Goal: Transaction & Acquisition: Subscribe to service/newsletter

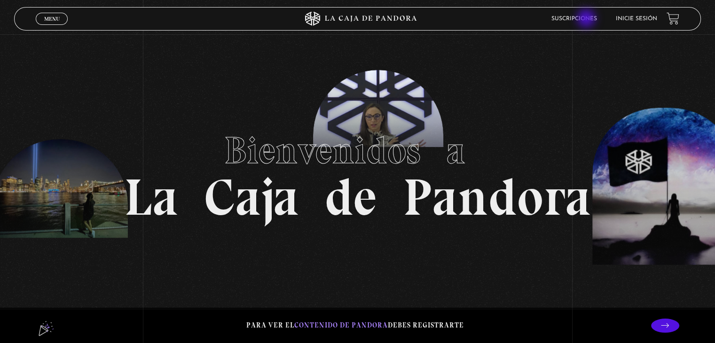
click at [587, 19] on link "Suscripciones" at bounding box center [575, 19] width 46 height 6
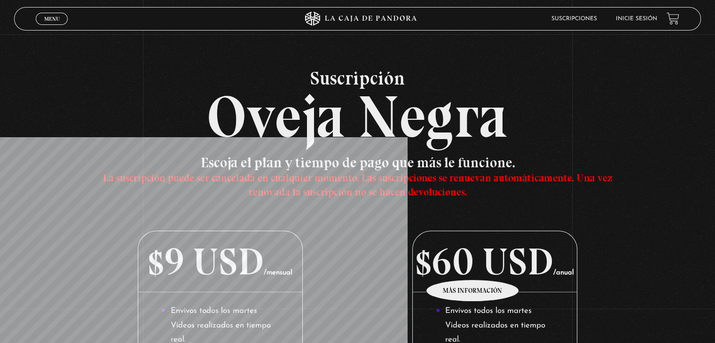
click at [473, 266] on p "$60 USD /anual" at bounding box center [495, 261] width 164 height 61
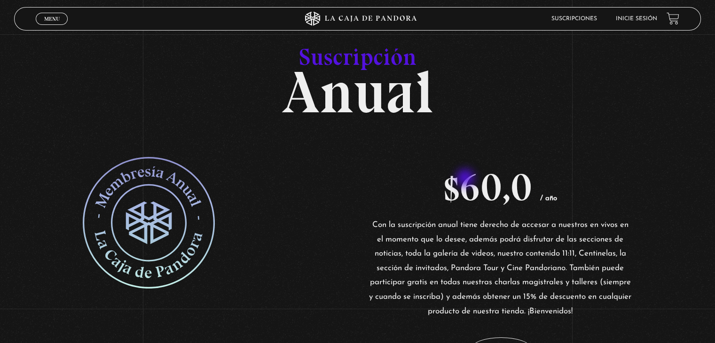
scroll to position [141, 0]
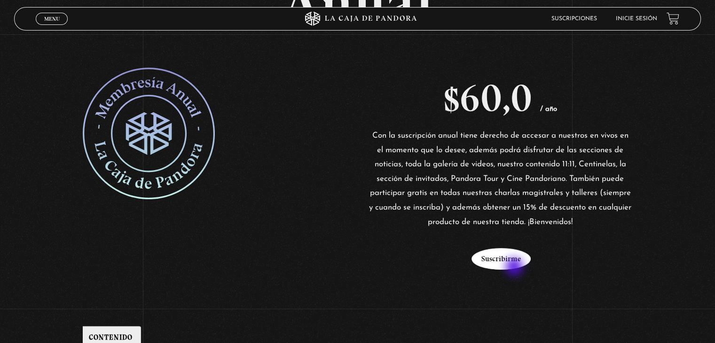
click at [515, 268] on button "Suscribirme" at bounding box center [501, 259] width 59 height 22
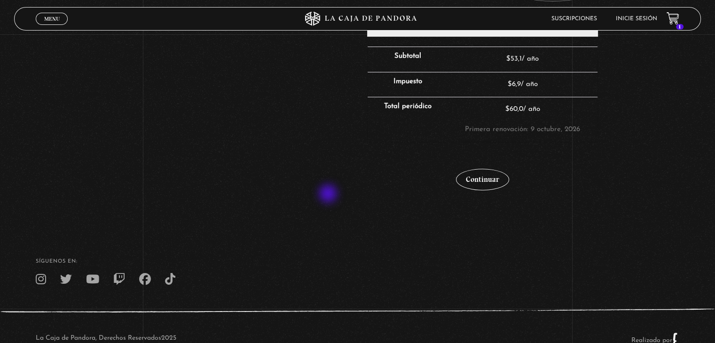
scroll to position [309, 0]
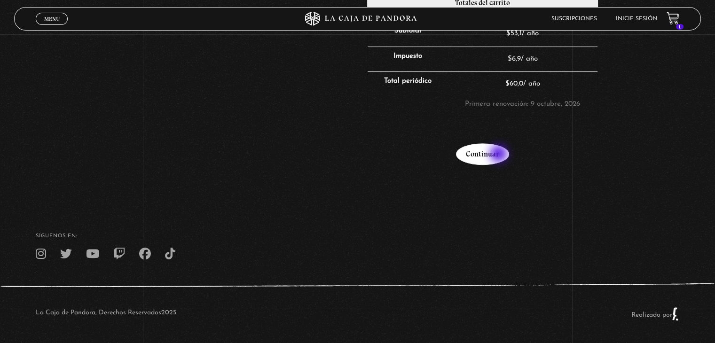
click at [500, 155] on link "Continuar" at bounding box center [482, 154] width 53 height 22
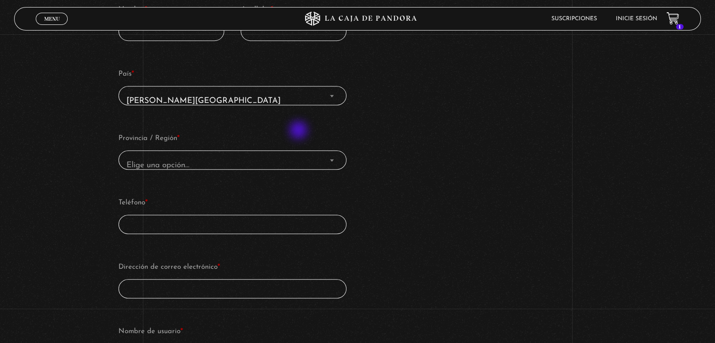
scroll to position [423, 0]
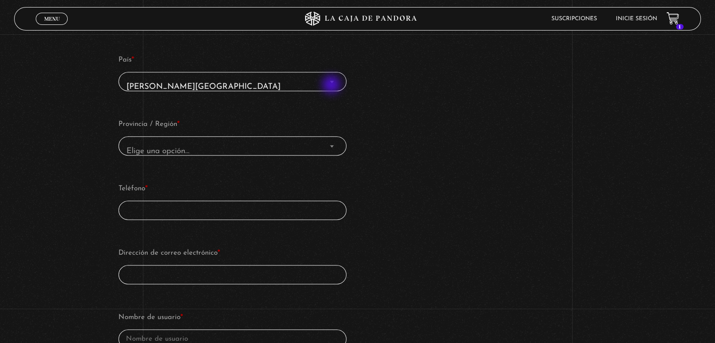
click at [331, 83] on span "País" at bounding box center [331, 82] width 9 height 12
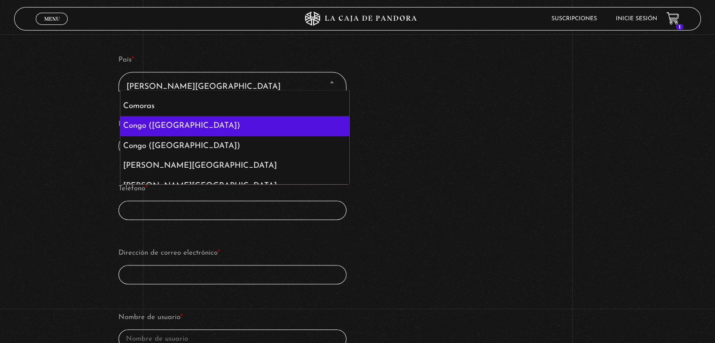
scroll to position [880, 0]
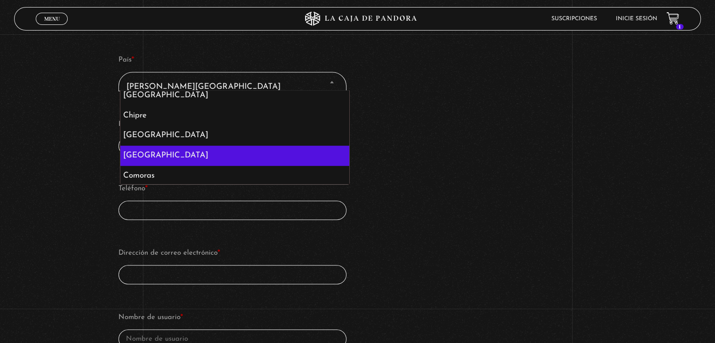
select select "CO"
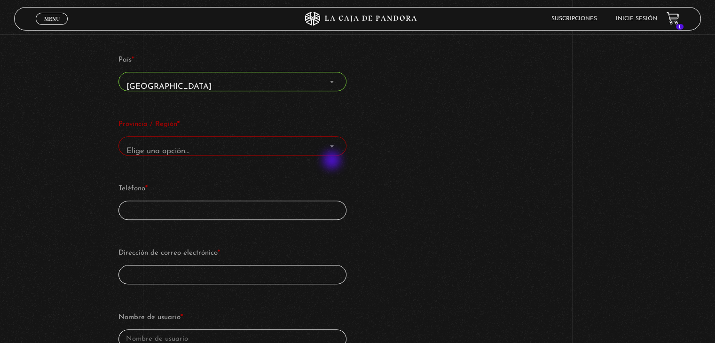
click at [319, 152] on span "Elige una opción…" at bounding box center [233, 151] width 220 height 21
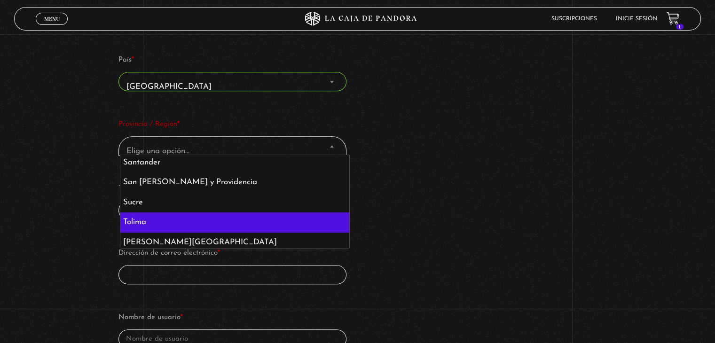
scroll to position [520, 0]
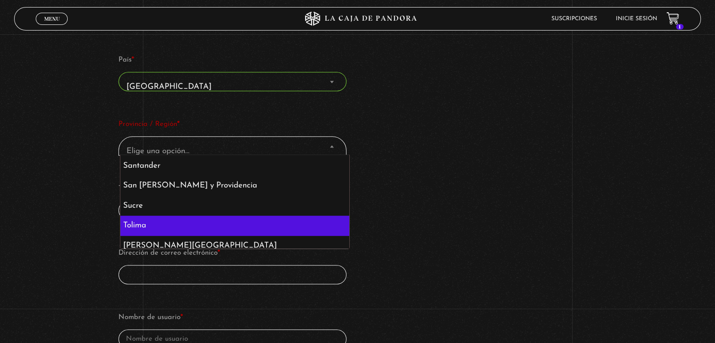
select select "CO-TOL"
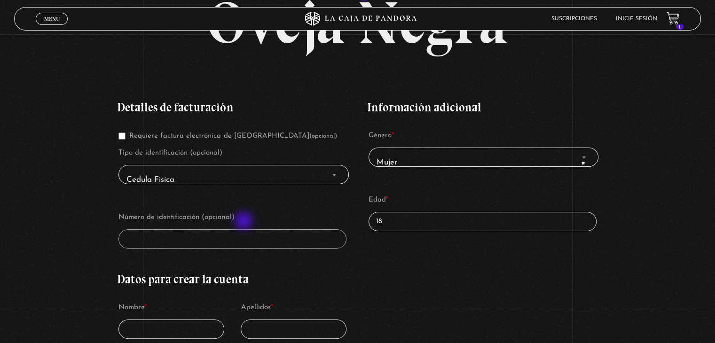
scroll to position [141, 0]
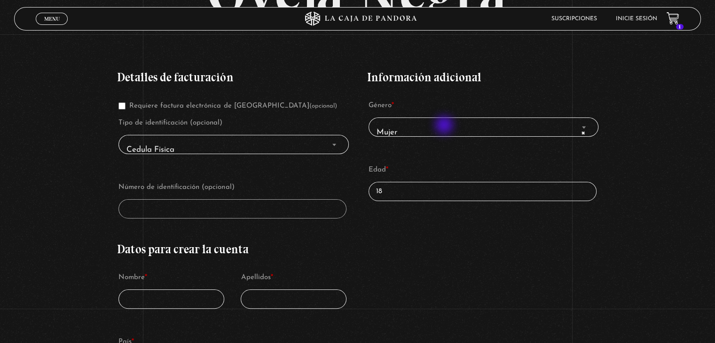
click at [445, 126] on span "× Mujer" at bounding box center [484, 132] width 222 height 21
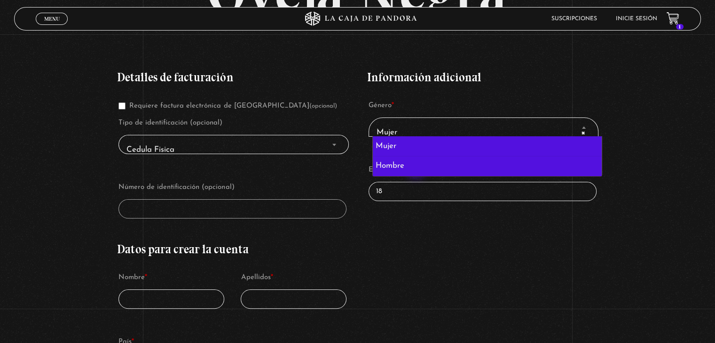
select select "hombre"
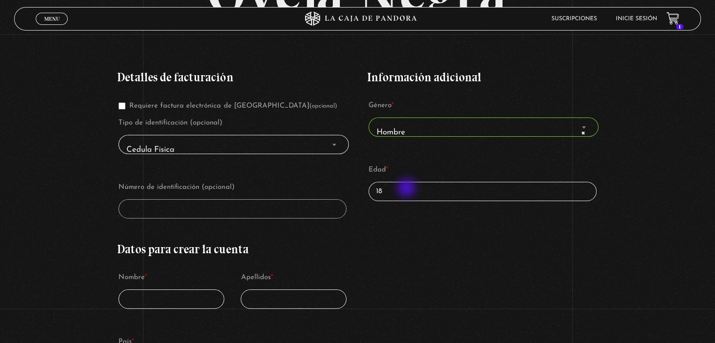
click at [408, 189] on input "18" at bounding box center [483, 191] width 228 height 19
type input "1"
type input "37"
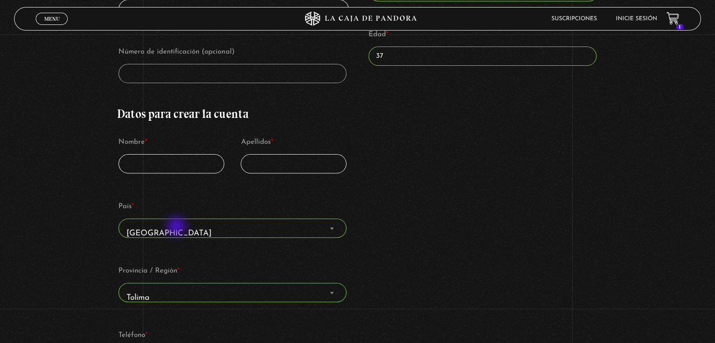
scroll to position [282, 0]
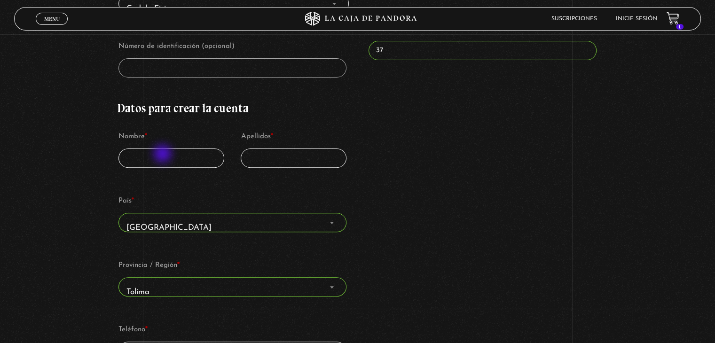
click at [164, 155] on input "Nombre *" at bounding box center [172, 158] width 106 height 19
type input "Carlos"
click at [277, 158] on input "Apellidos *" at bounding box center [294, 158] width 106 height 19
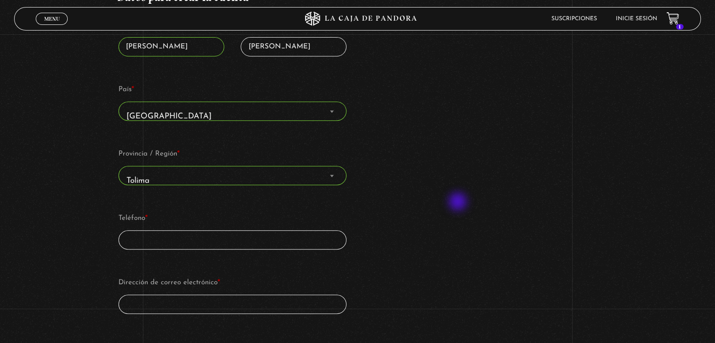
scroll to position [423, 0]
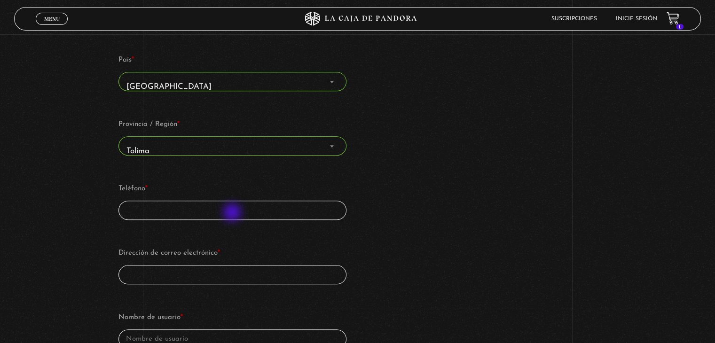
type input "Montalvo"
click at [232, 213] on input "Teléfono *" at bounding box center [233, 210] width 228 height 19
type input "3115141902"
click at [211, 277] on input "Dirección de correo electrónico *" at bounding box center [233, 274] width 228 height 19
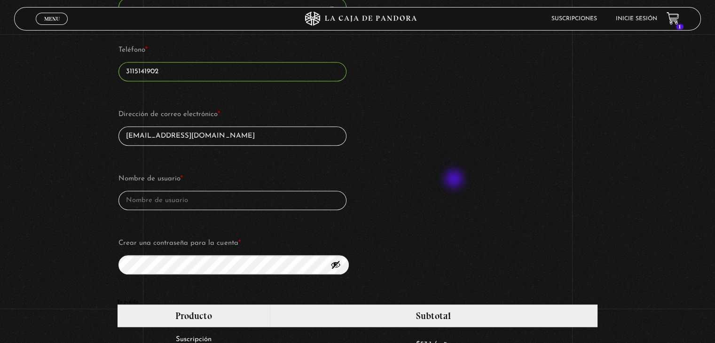
scroll to position [564, 0]
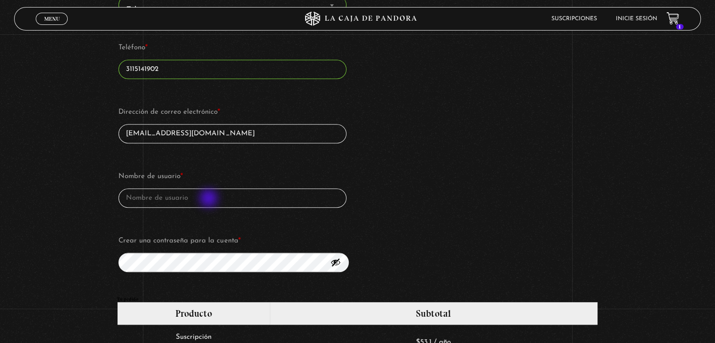
type input "came2988@gmail.com"
click at [210, 199] on input "Nombre de usuario *" at bounding box center [233, 198] width 228 height 19
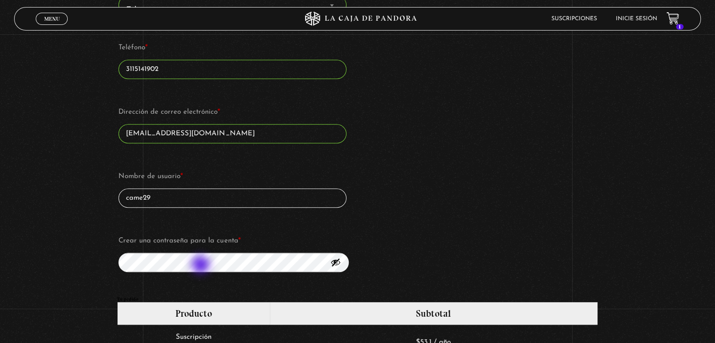
type input "came29"
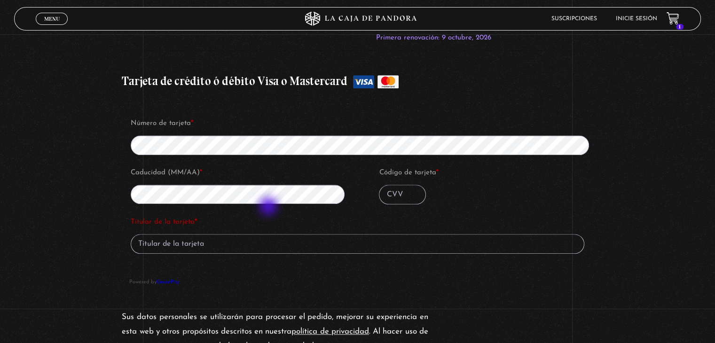
scroll to position [988, 0]
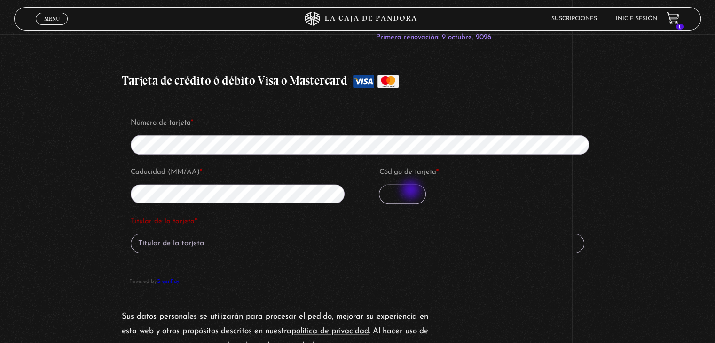
click at [410, 190] on input "Código de tarjeta *" at bounding box center [402, 194] width 47 height 20
type input "978"
click at [154, 245] on input "Titular de la tarjeta *" at bounding box center [358, 244] width 454 height 20
type input "CARLOS A MONTALVO E"
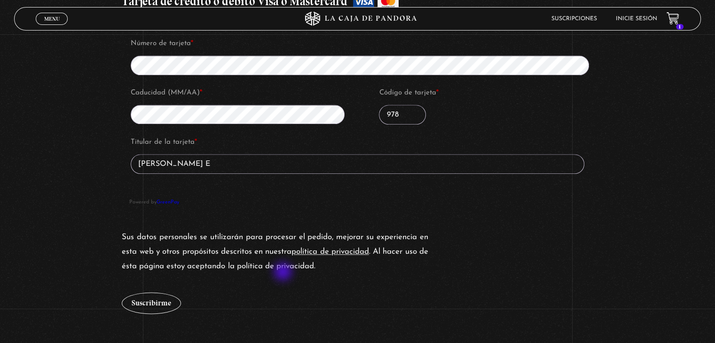
scroll to position [1208, 0]
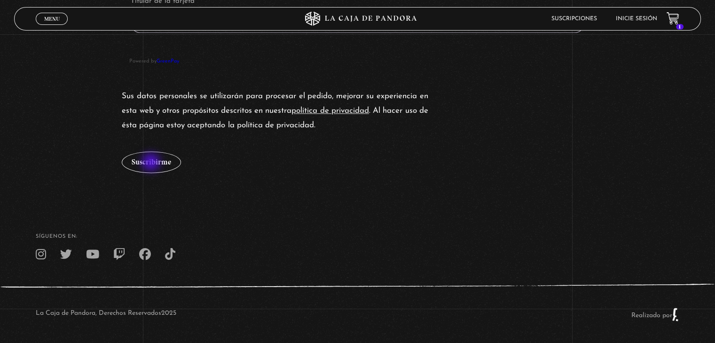
click at [153, 163] on button "Suscribirme" at bounding box center [151, 162] width 59 height 22
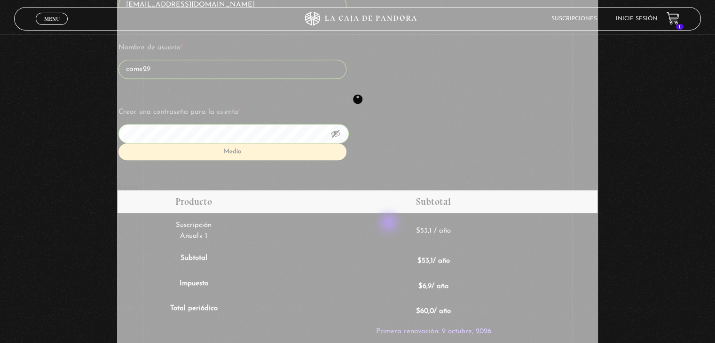
scroll to position [644, 0]
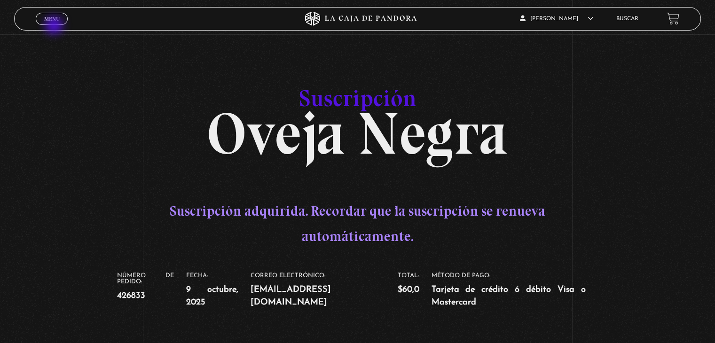
click at [46, 22] on link "Menu Cerrar" at bounding box center [52, 19] width 32 height 12
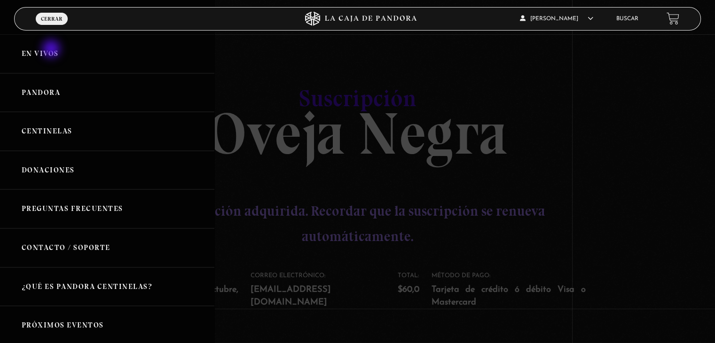
click at [52, 50] on link "En vivos" at bounding box center [107, 53] width 214 height 39
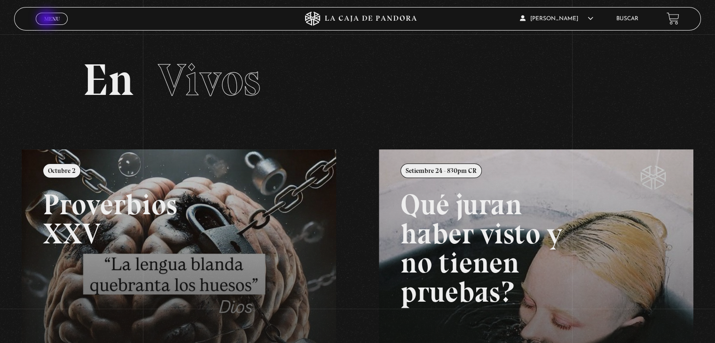
click at [48, 20] on span "Menu" at bounding box center [52, 19] width 16 height 6
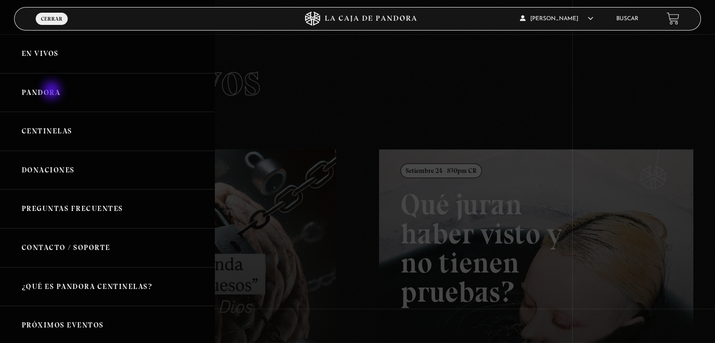
click at [53, 91] on link "Pandora" at bounding box center [107, 92] width 214 height 39
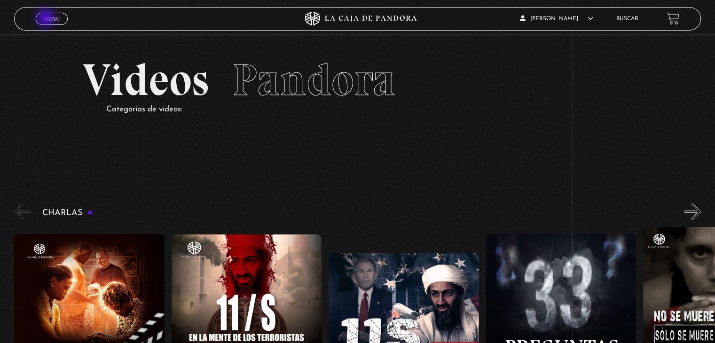
click at [47, 19] on span "Menu" at bounding box center [52, 19] width 16 height 6
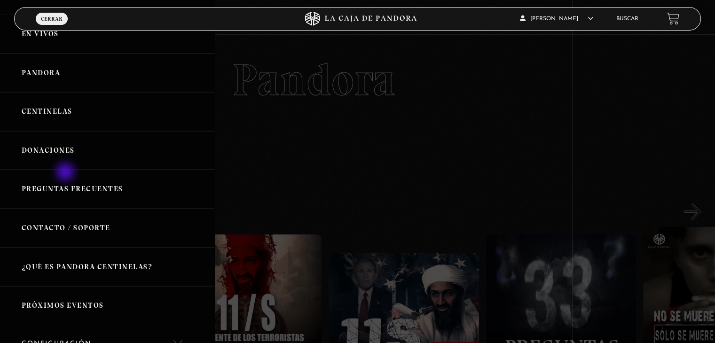
scroll to position [47, 0]
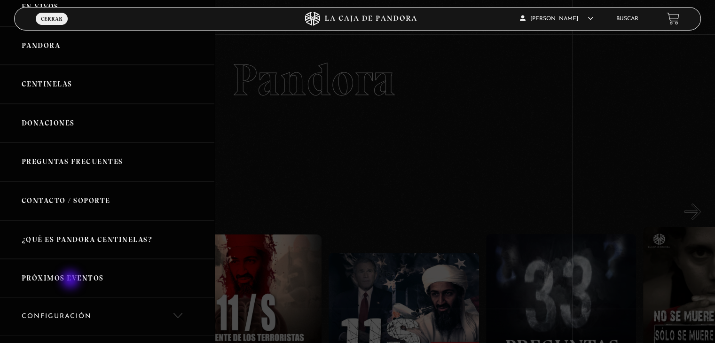
click at [71, 281] on link "Próximos Eventos" at bounding box center [107, 278] width 214 height 39
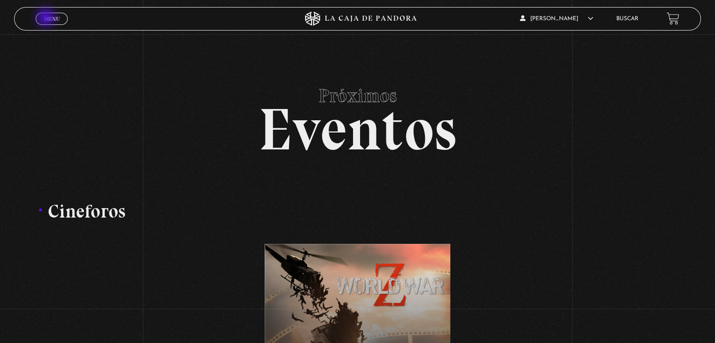
click at [47, 18] on span "Menu" at bounding box center [52, 19] width 16 height 6
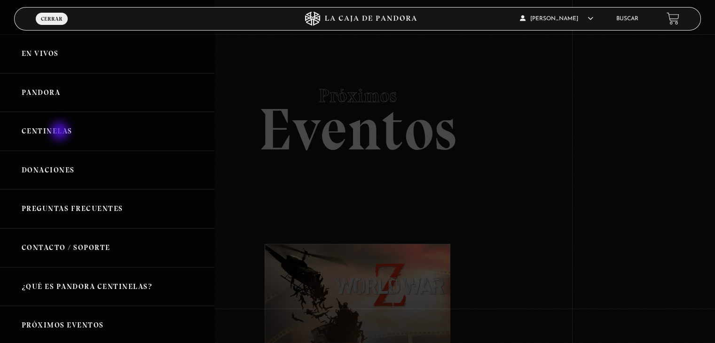
click at [61, 132] on link "Centinelas" at bounding box center [107, 131] width 214 height 39
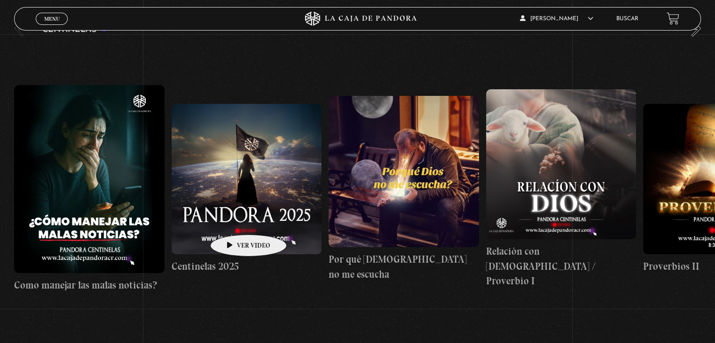
scroll to position [141, 0]
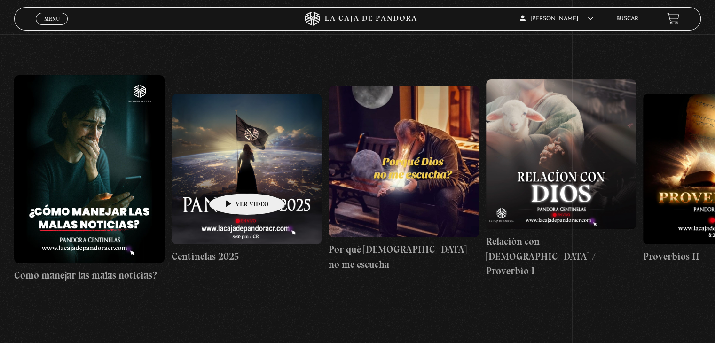
click at [232, 179] on figure at bounding box center [247, 169] width 150 height 150
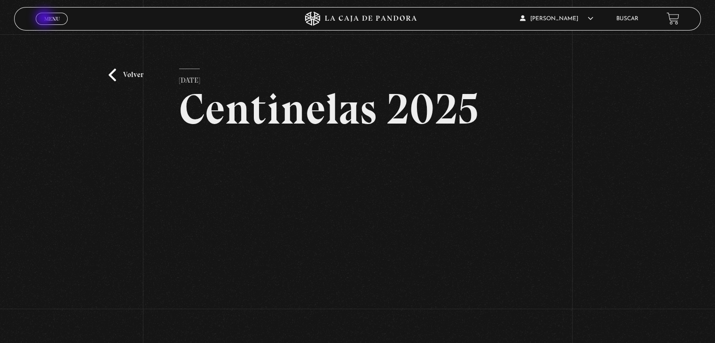
click at [47, 19] on span "Menu" at bounding box center [52, 19] width 16 height 6
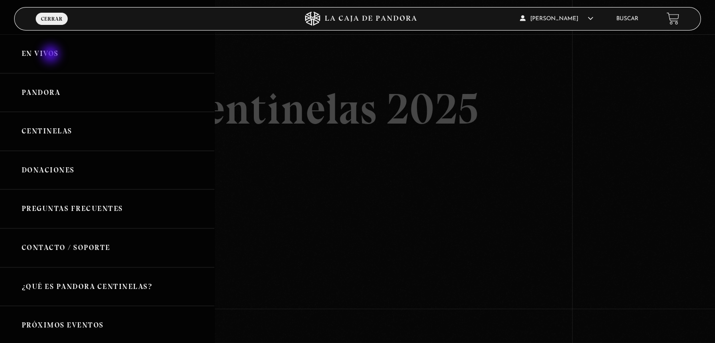
click at [52, 55] on link "En vivos" at bounding box center [107, 53] width 214 height 39
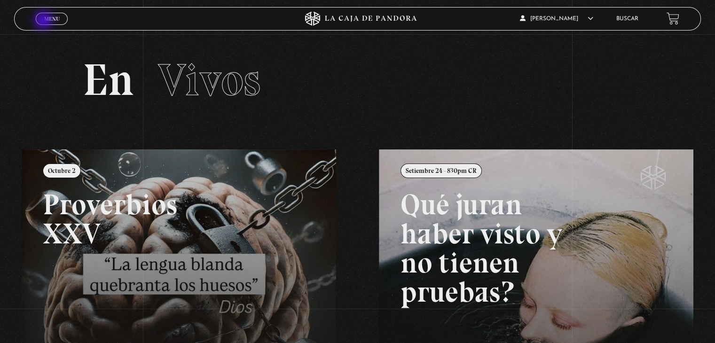
click at [44, 21] on span "Menu" at bounding box center [52, 19] width 16 height 6
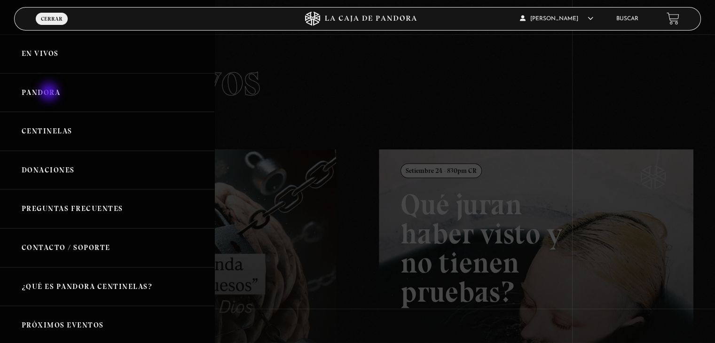
click at [50, 93] on link "Pandora" at bounding box center [107, 92] width 214 height 39
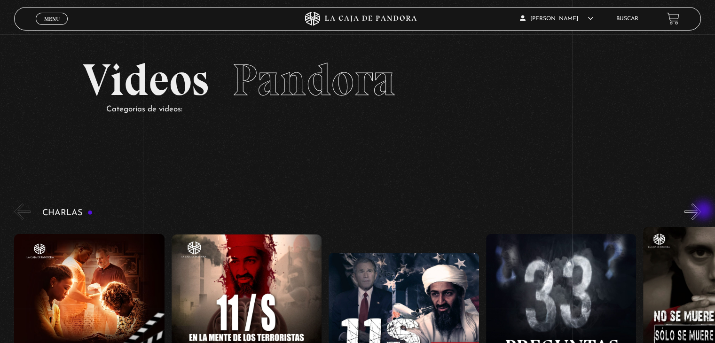
click at [701, 212] on button "»" at bounding box center [693, 212] width 16 height 16
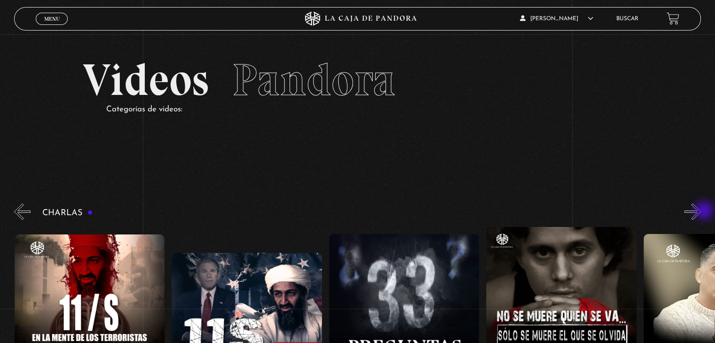
click at [701, 212] on button "»" at bounding box center [693, 212] width 16 height 16
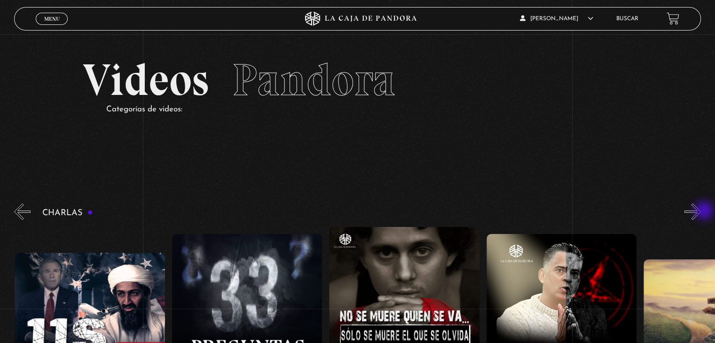
click at [701, 212] on button "»" at bounding box center [693, 212] width 16 height 16
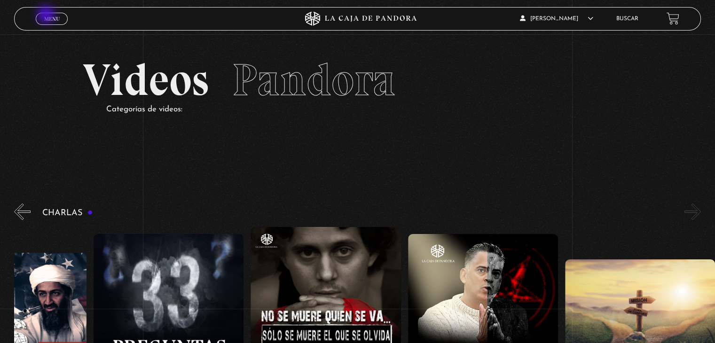
click at [47, 19] on span "Menu" at bounding box center [52, 19] width 16 height 6
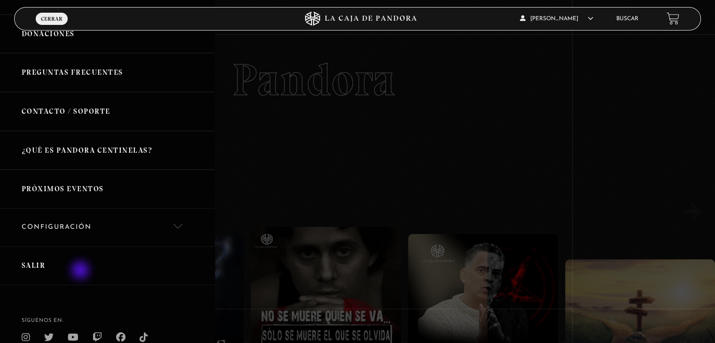
scroll to position [181, 0]
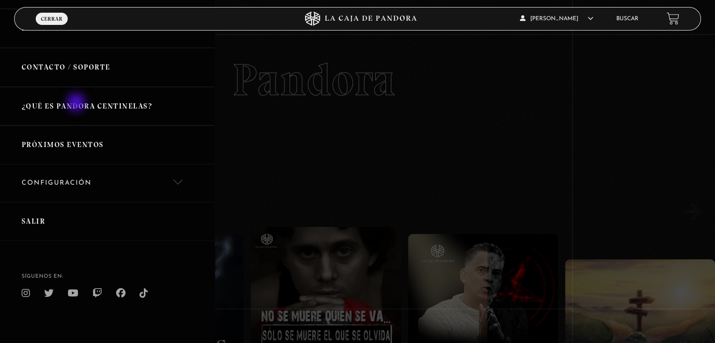
click at [76, 100] on link "¿Qué es Pandora Centinelas?" at bounding box center [107, 106] width 214 height 39
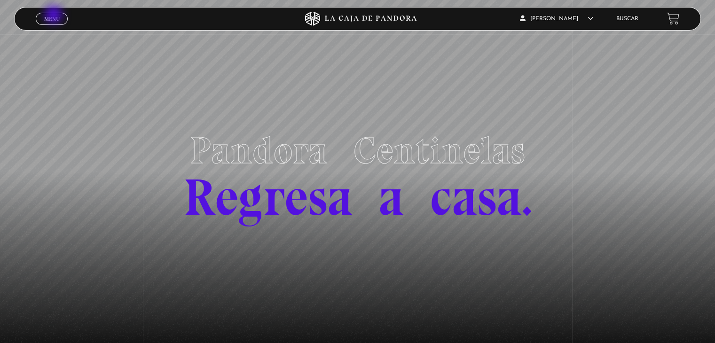
click at [55, 16] on span "Menu" at bounding box center [52, 19] width 16 height 6
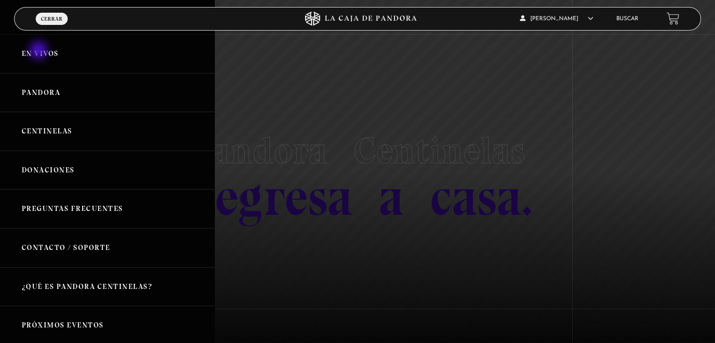
click at [40, 52] on link "En vivos" at bounding box center [107, 53] width 214 height 39
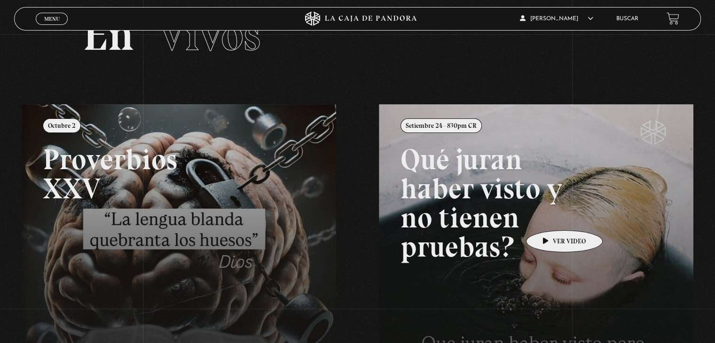
scroll to position [47, 0]
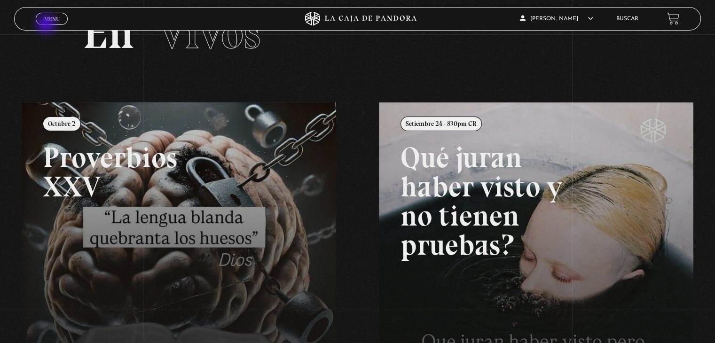
click at [47, 25] on div "Menu Cerrar" at bounding box center [143, 19] width 214 height 23
click at [46, 17] on span "Menu" at bounding box center [52, 19] width 16 height 6
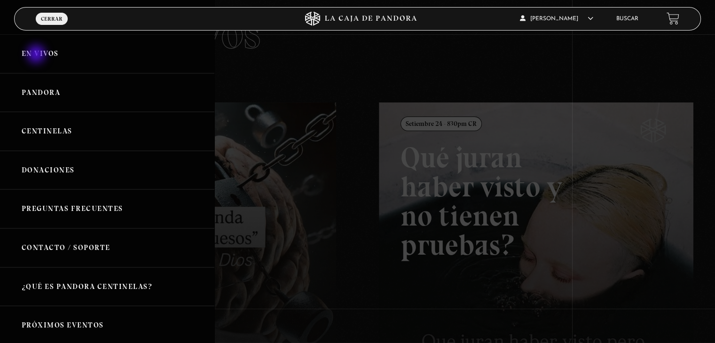
click at [37, 55] on link "En vivos" at bounding box center [107, 53] width 214 height 39
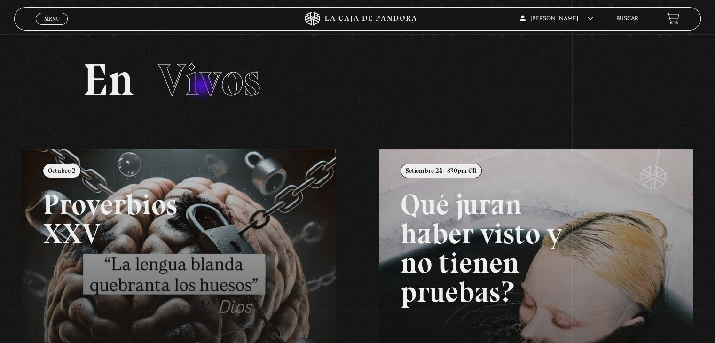
click at [213, 82] on span "Vivos" at bounding box center [209, 80] width 103 height 54
click at [48, 18] on span "Menu" at bounding box center [52, 19] width 16 height 6
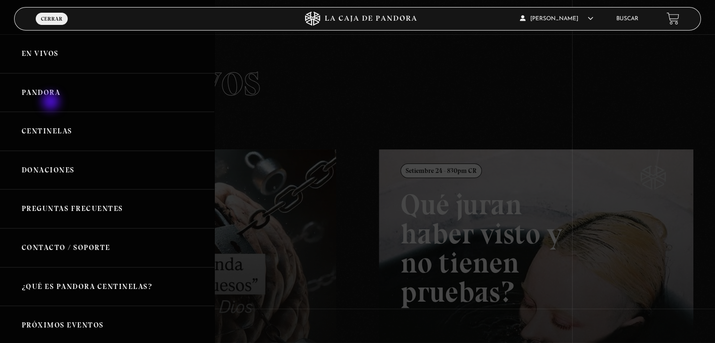
click at [52, 103] on link "Pandora" at bounding box center [107, 92] width 214 height 39
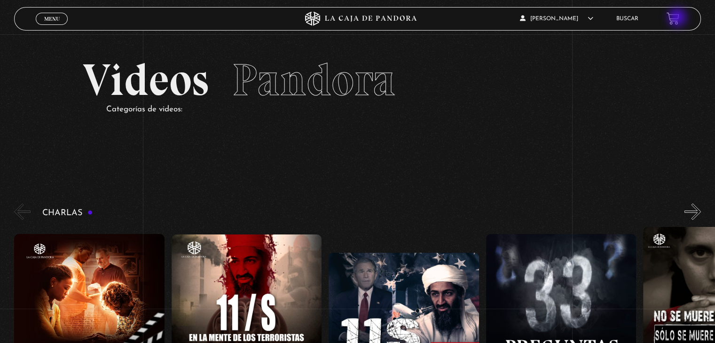
click at [679, 18] on link at bounding box center [673, 18] width 13 height 13
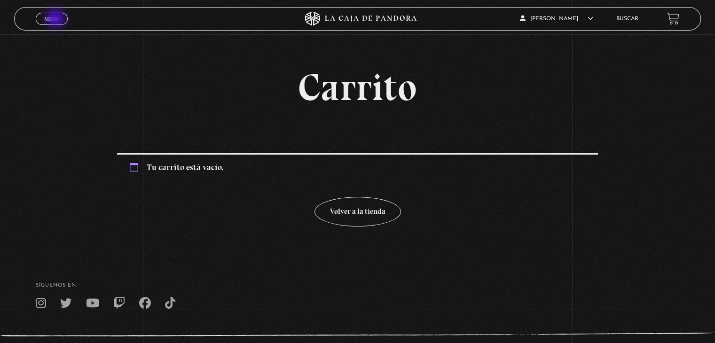
click at [56, 19] on span "Menu" at bounding box center [52, 19] width 16 height 6
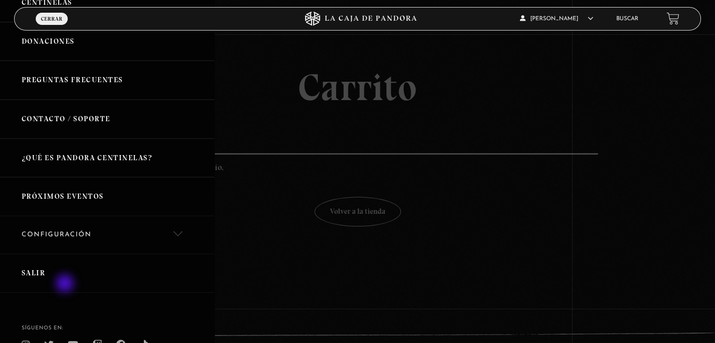
scroll to position [141, 0]
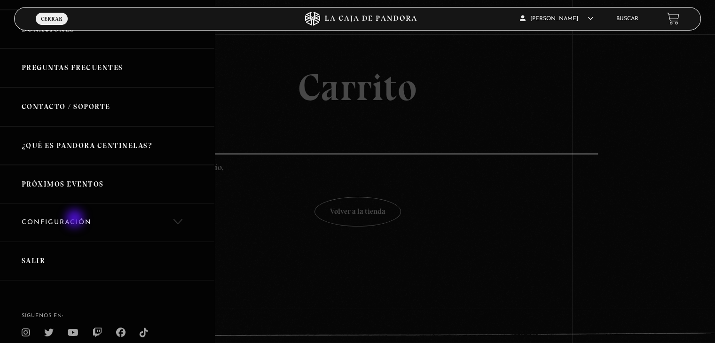
click at [76, 220] on link "Configuración" at bounding box center [107, 223] width 214 height 38
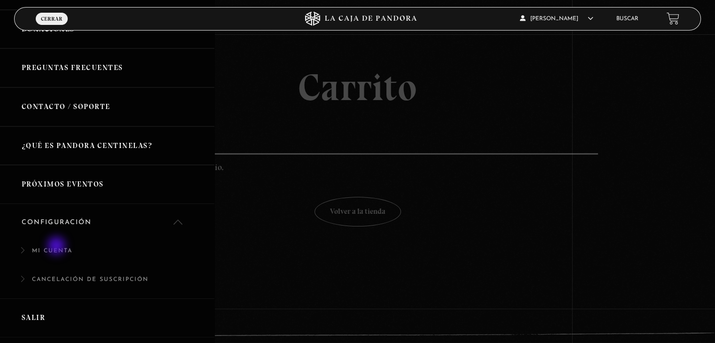
click at [58, 247] on link "Mi cuenta" at bounding box center [107, 256] width 214 height 29
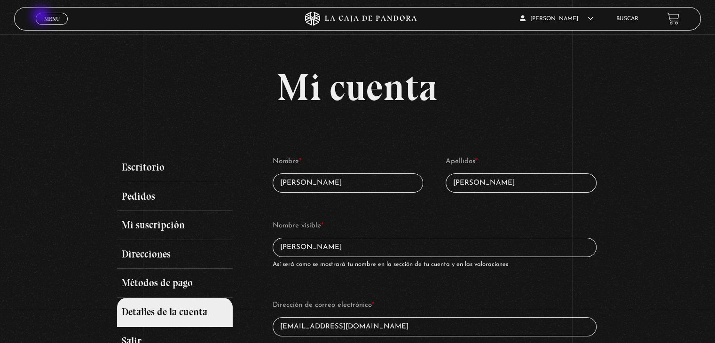
click at [44, 16] on span "Menu" at bounding box center [52, 19] width 16 height 6
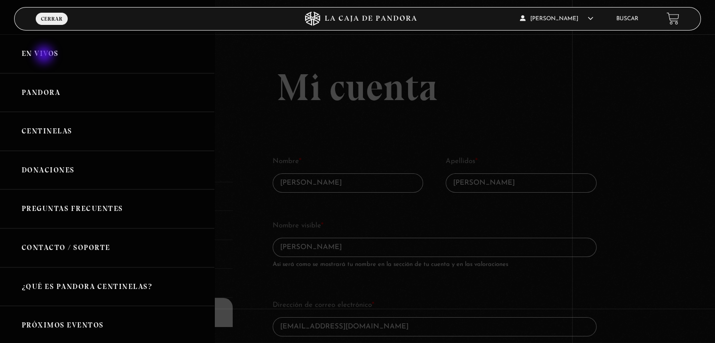
click at [45, 55] on link "En vivos" at bounding box center [107, 53] width 214 height 39
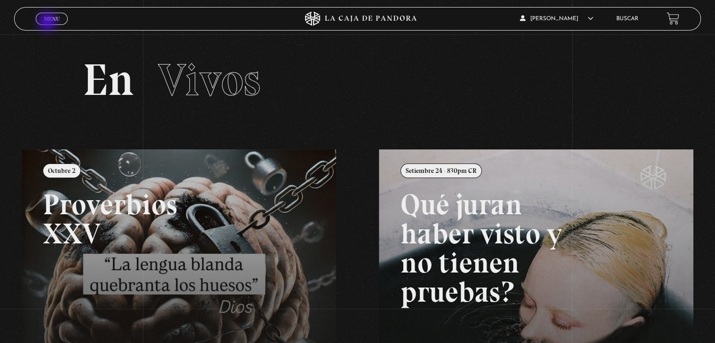
click at [49, 23] on link "Menu Cerrar" at bounding box center [52, 19] width 32 height 12
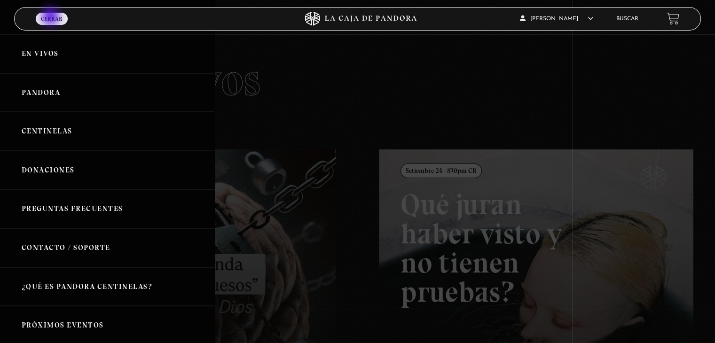
click at [52, 17] on span "Cerrar" at bounding box center [52, 19] width 22 height 6
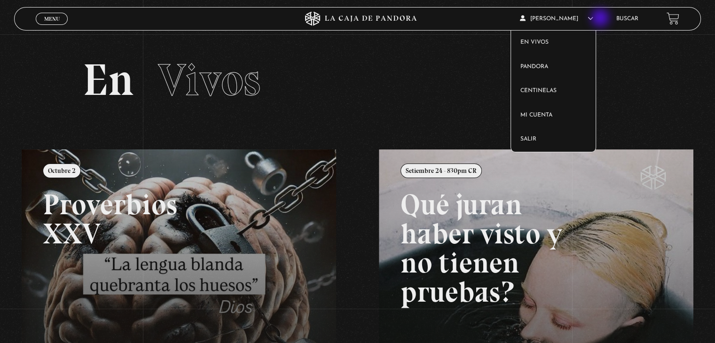
click at [593, 19] on span "Carlos Montalvo" at bounding box center [556, 19] width 73 height 6
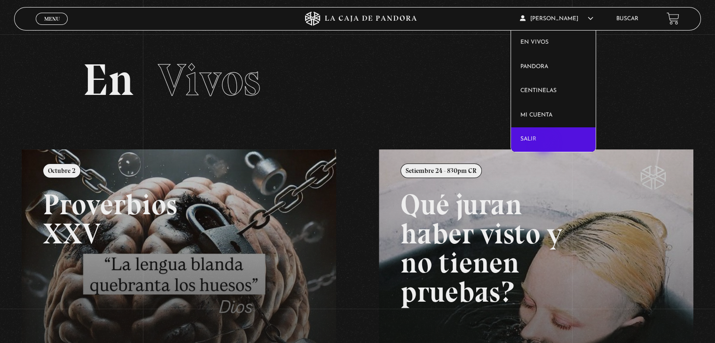
click at [542, 140] on link "Salir" at bounding box center [553, 139] width 85 height 24
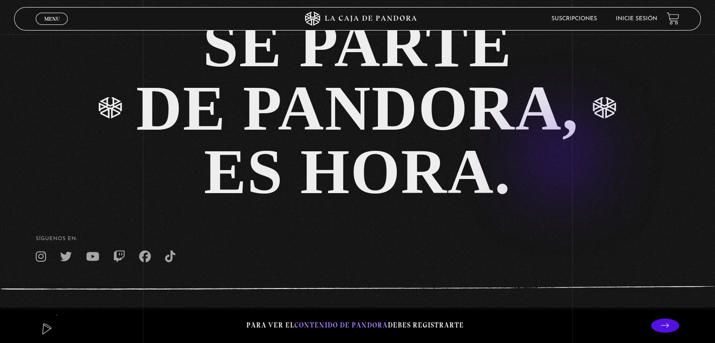
scroll to position [2087, 0]
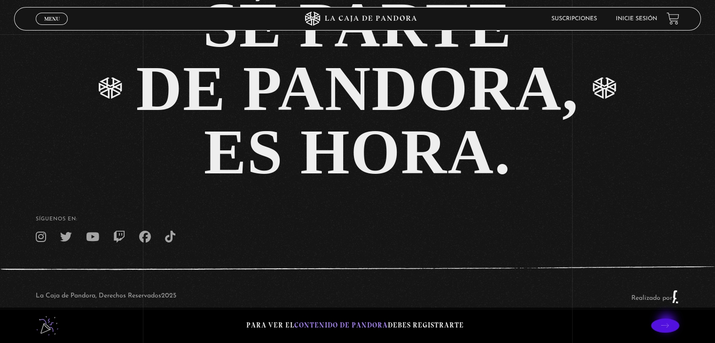
click at [668, 324] on icon at bounding box center [665, 326] width 8 height 8
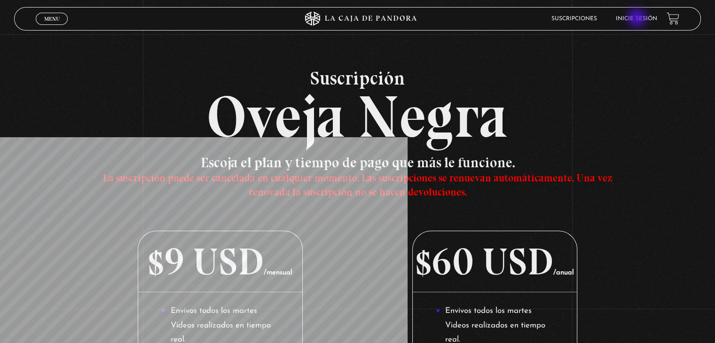
click at [638, 19] on link "Inicie sesión" at bounding box center [636, 19] width 41 height 6
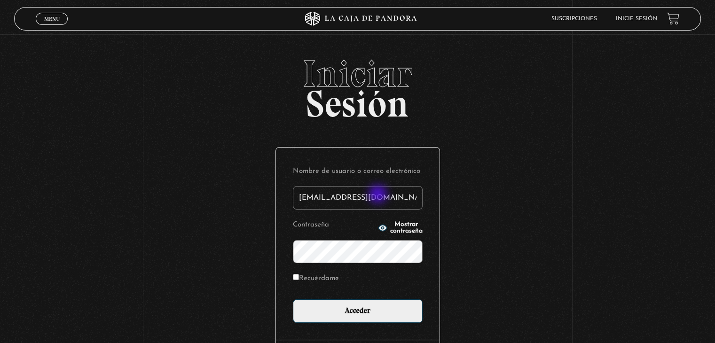
click at [380, 195] on input "[EMAIL_ADDRESS][DOMAIN_NAME]" at bounding box center [358, 198] width 130 height 24
drag, startPoint x: 389, startPoint y: 197, endPoint x: 243, endPoint y: 191, distance: 145.9
click at [243, 191] on div "Iniciar Sesión Nombre de usuario o correo electrónico gsusy0465@gmail.com Contr…" at bounding box center [357, 235] width 715 height 360
type input "came2988@gmail.com"
click at [290, 260] on div "Nombre de usuario o correo electrónico came2988@gmail.com Contraseña Mostrar co…" at bounding box center [358, 244] width 164 height 192
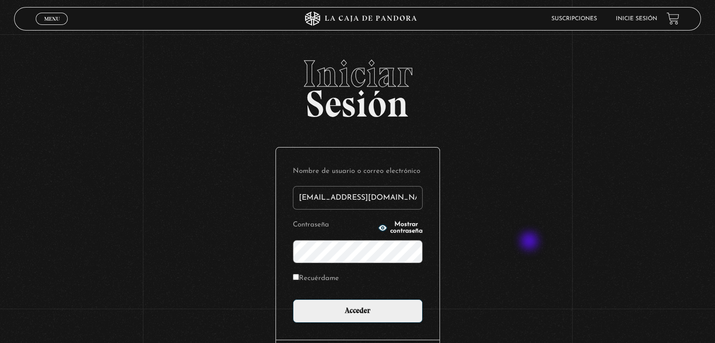
click at [530, 242] on div "Iniciar Sesión Nombre de usuario o correo electrónico came2988@gmail.com Contra…" at bounding box center [357, 235] width 715 height 360
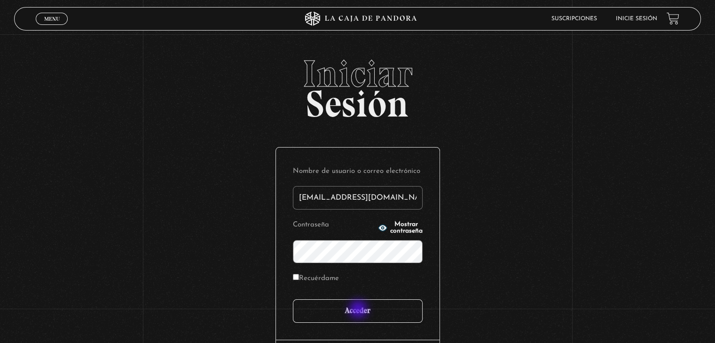
click at [360, 315] on input "Acceder" at bounding box center [358, 312] width 130 height 24
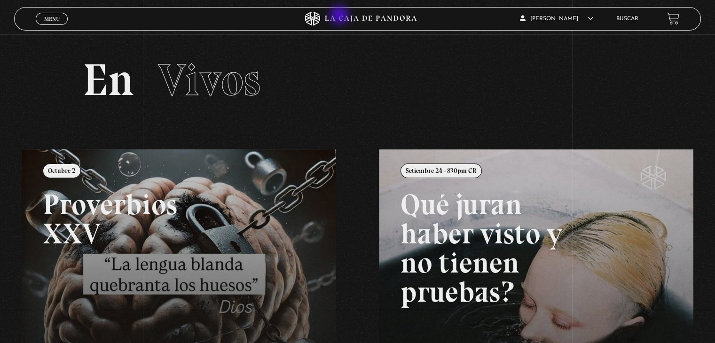
click at [340, 16] on icon at bounding box center [357, 19] width 214 height 14
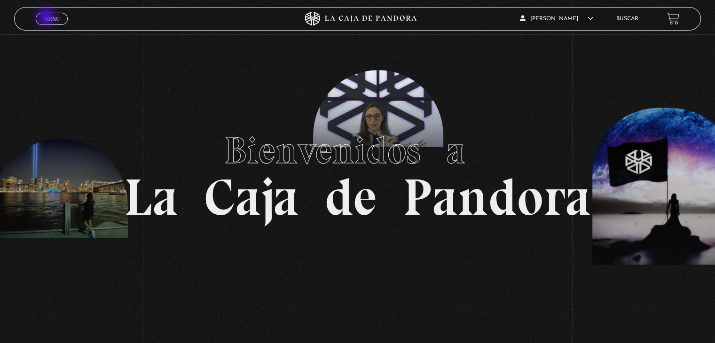
click at [47, 18] on span "Menu" at bounding box center [52, 19] width 16 height 6
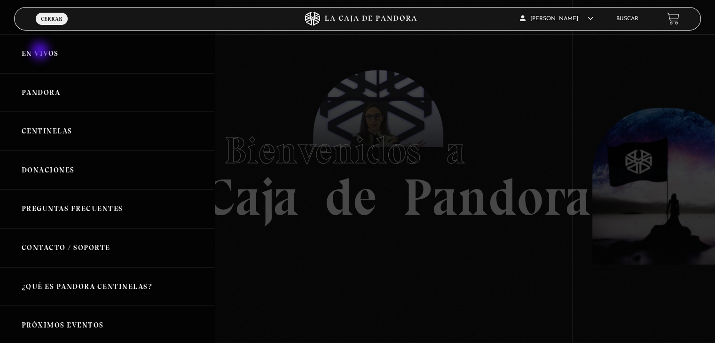
click at [41, 52] on link "En vivos" at bounding box center [107, 53] width 214 height 39
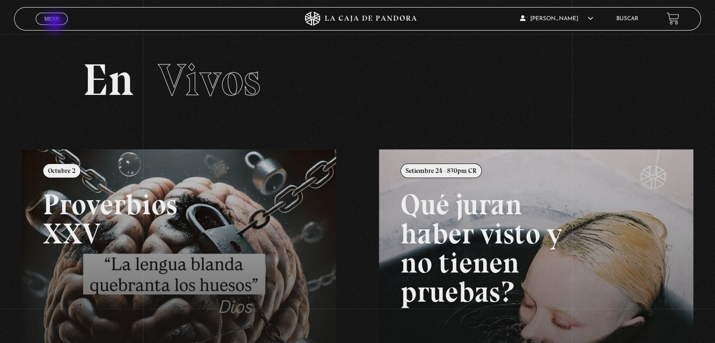
click at [55, 24] on span "Cerrar" at bounding box center [52, 27] width 22 height 7
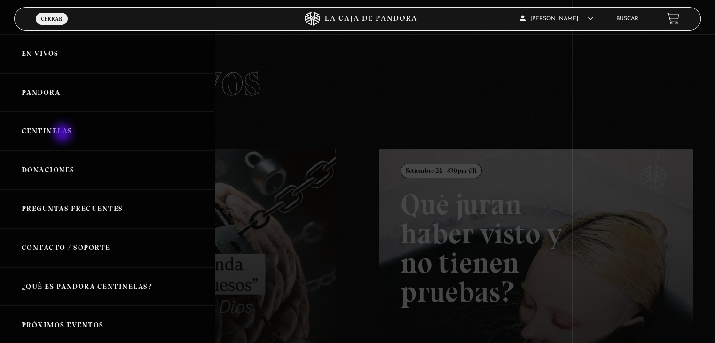
click at [63, 134] on link "Centinelas" at bounding box center [107, 131] width 214 height 39
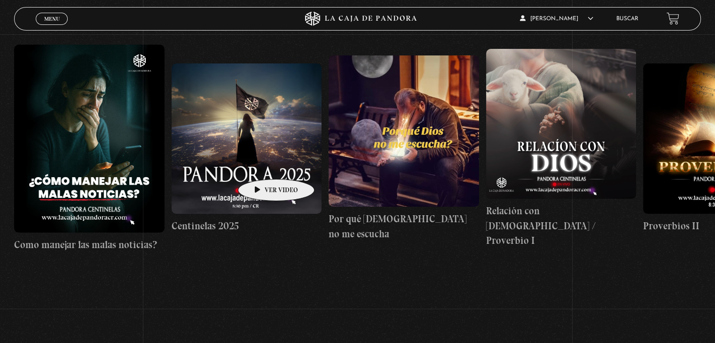
scroll to position [188, 0]
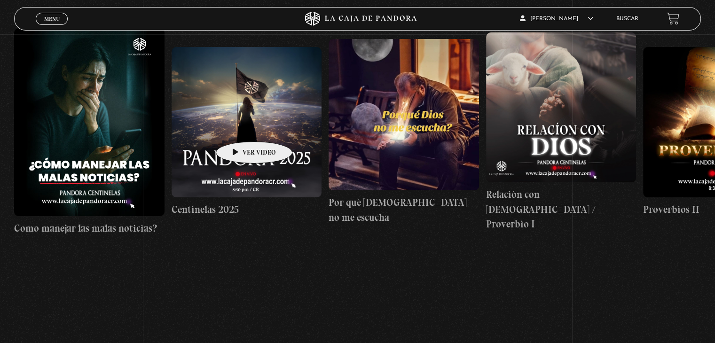
click at [239, 127] on figure at bounding box center [247, 122] width 150 height 150
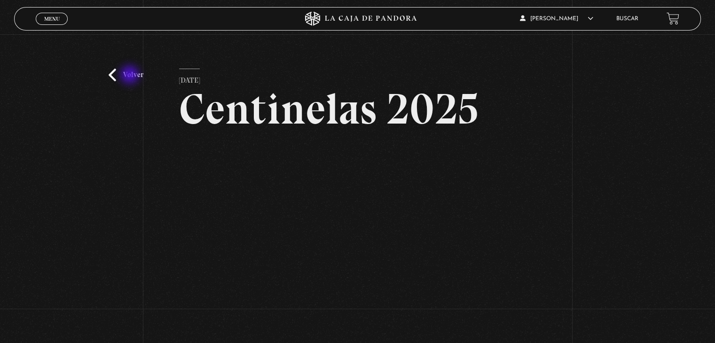
click at [131, 76] on link "Volver" at bounding box center [126, 75] width 35 height 13
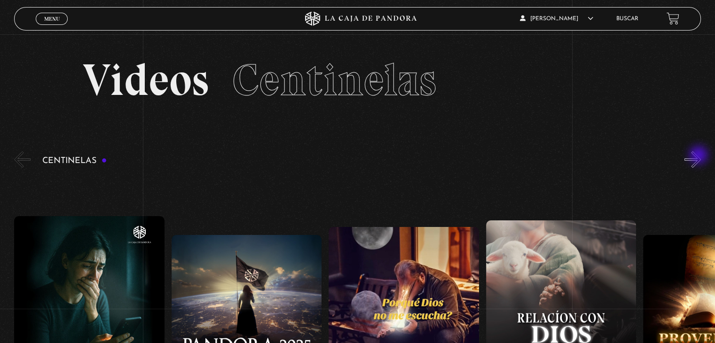
click at [700, 156] on button "»" at bounding box center [693, 159] width 16 height 16
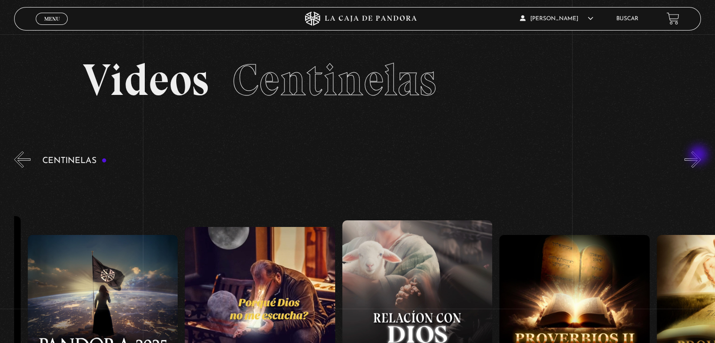
click at [700, 156] on button "»" at bounding box center [693, 159] width 16 height 16
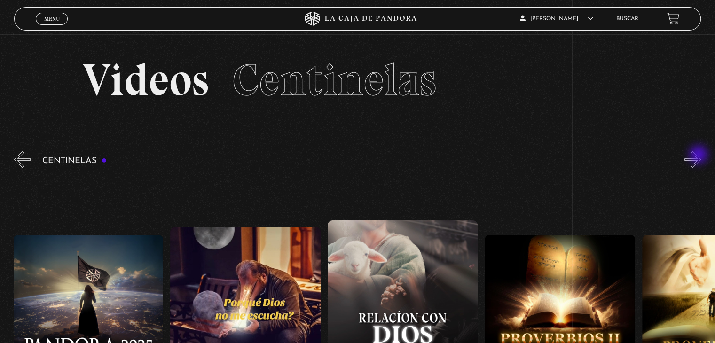
scroll to position [0, 314]
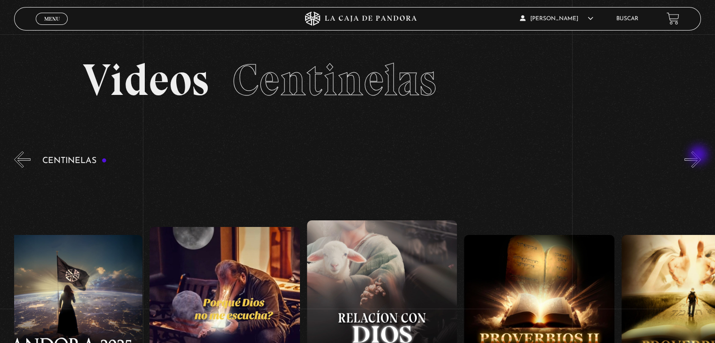
click at [700, 156] on button "»" at bounding box center [693, 159] width 16 height 16
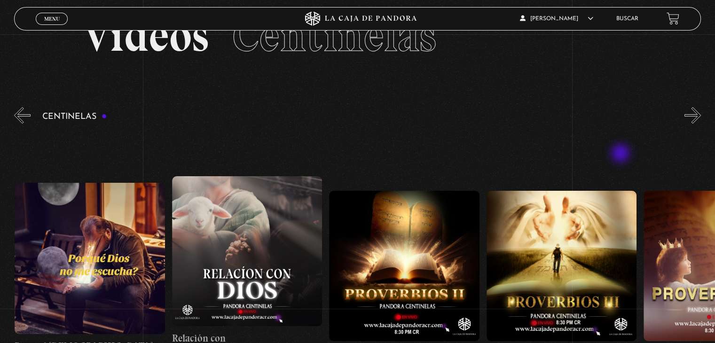
scroll to position [47, 0]
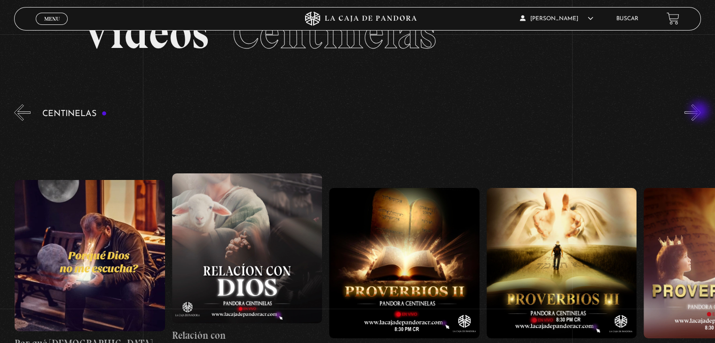
click at [701, 112] on button "»" at bounding box center [693, 112] width 16 height 16
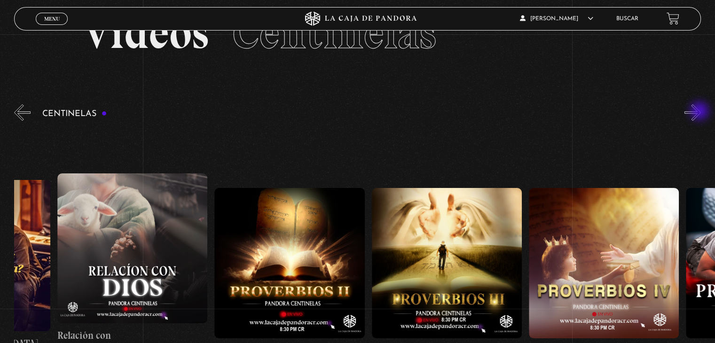
click at [701, 112] on button "»" at bounding box center [693, 112] width 16 height 16
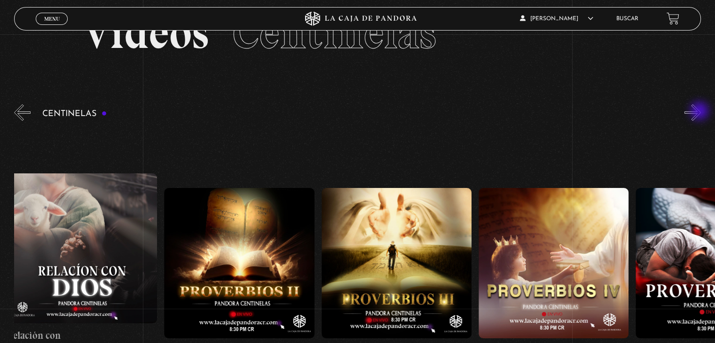
click at [701, 112] on button "»" at bounding box center [693, 112] width 16 height 16
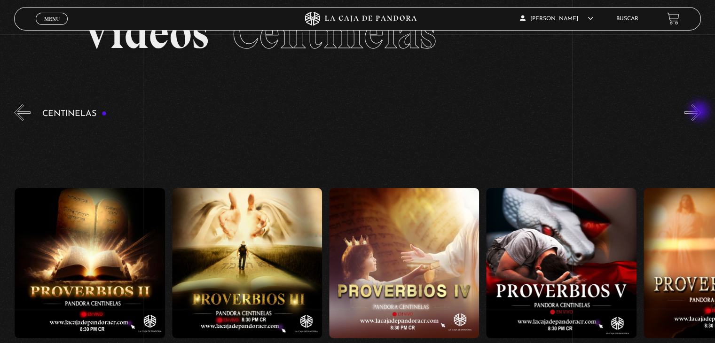
click at [701, 112] on button "»" at bounding box center [693, 112] width 16 height 16
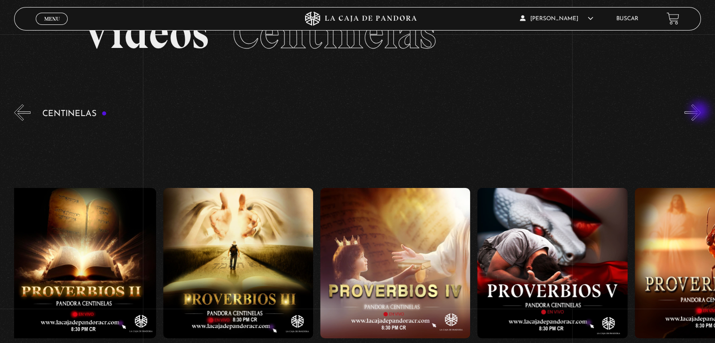
click at [701, 112] on button "»" at bounding box center [693, 112] width 16 height 16
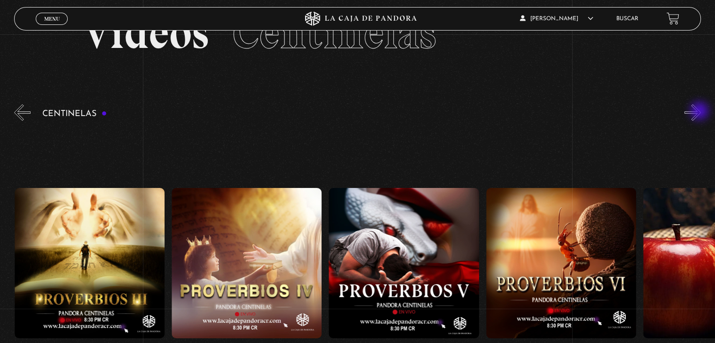
click at [701, 112] on button "»" at bounding box center [693, 112] width 16 height 16
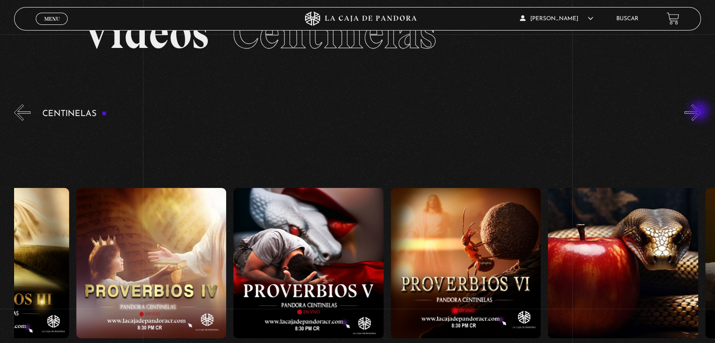
click at [701, 112] on button "»" at bounding box center [693, 112] width 16 height 16
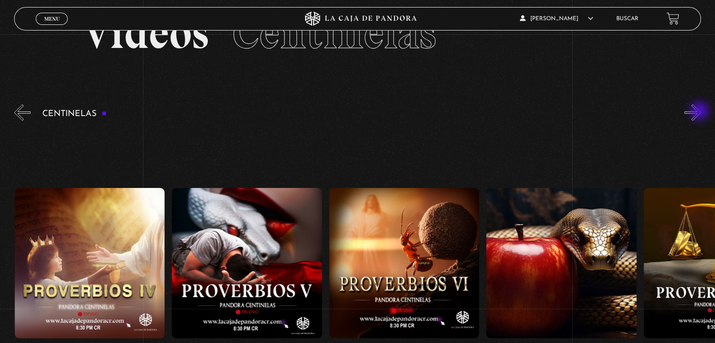
click at [701, 112] on button "»" at bounding box center [693, 112] width 16 height 16
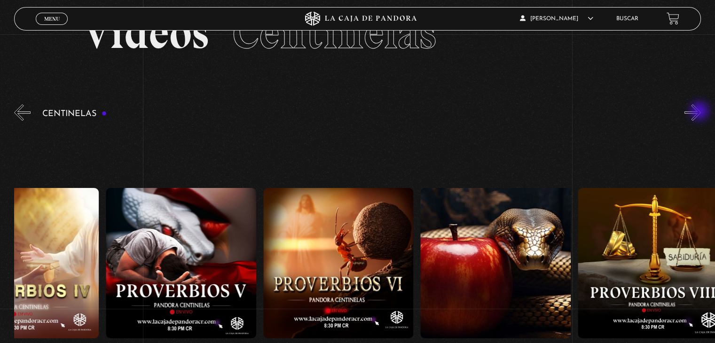
click at [701, 112] on button "»" at bounding box center [693, 112] width 16 height 16
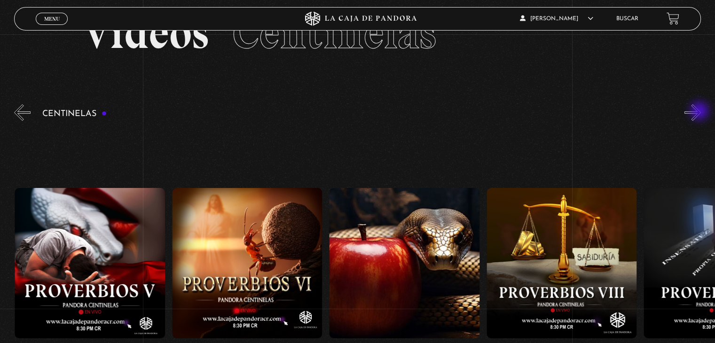
click at [701, 112] on button "»" at bounding box center [693, 112] width 16 height 16
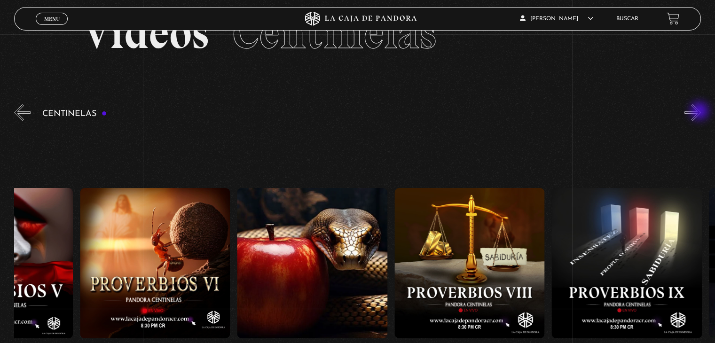
click at [701, 112] on button "»" at bounding box center [693, 112] width 16 height 16
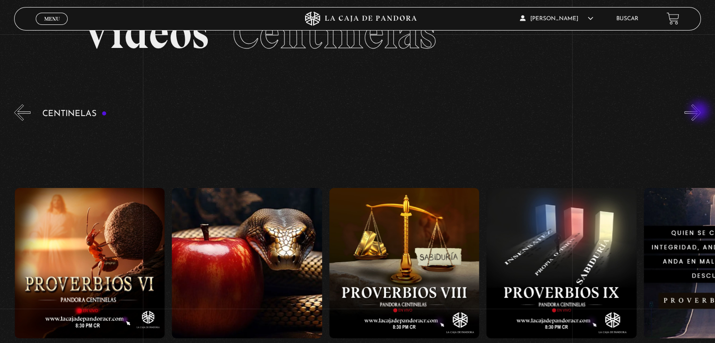
click at [701, 112] on button "»" at bounding box center [693, 112] width 16 height 16
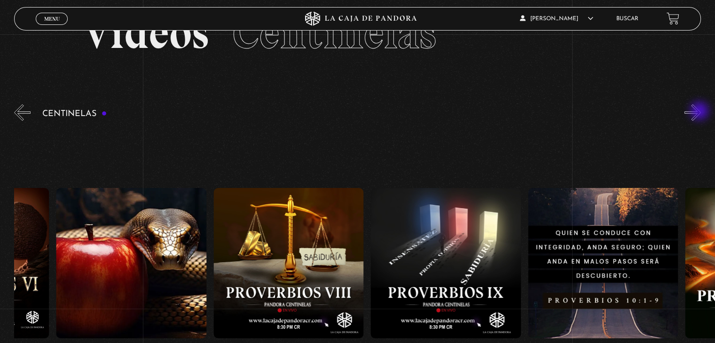
click at [701, 112] on button "»" at bounding box center [693, 112] width 16 height 16
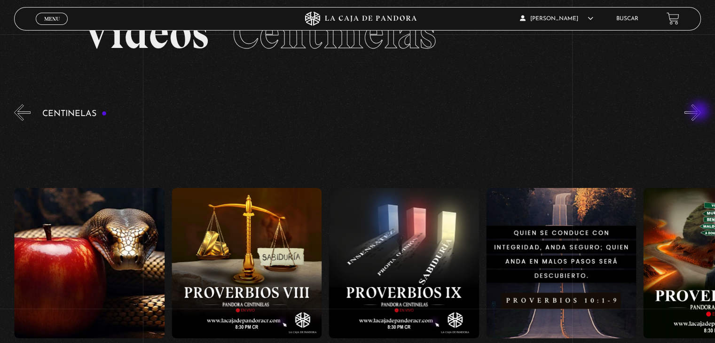
click at [701, 112] on button "»" at bounding box center [693, 112] width 16 height 16
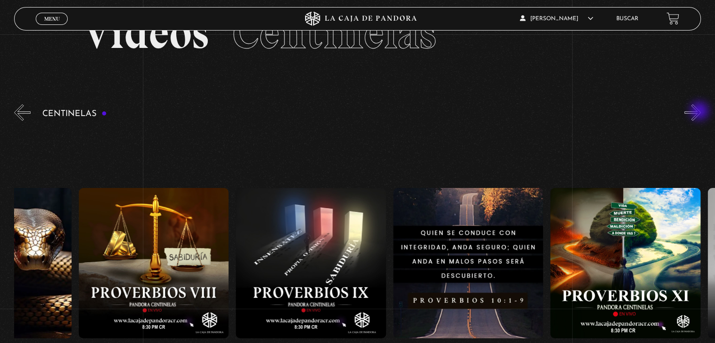
click at [701, 112] on button "»" at bounding box center [693, 112] width 16 height 16
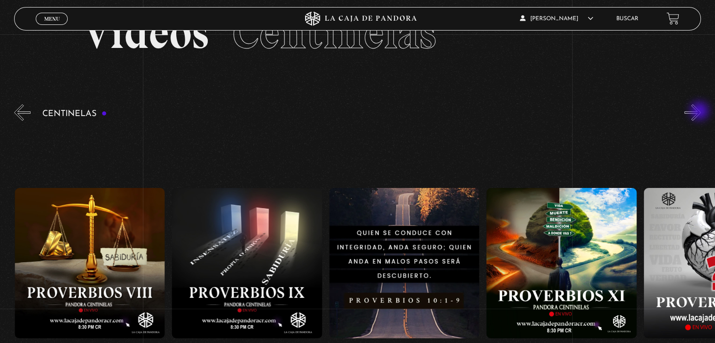
click at [701, 112] on button "»" at bounding box center [693, 112] width 16 height 16
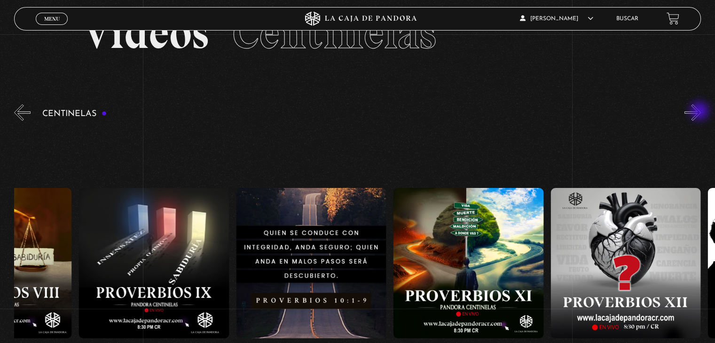
click at [701, 112] on button "»" at bounding box center [693, 112] width 16 height 16
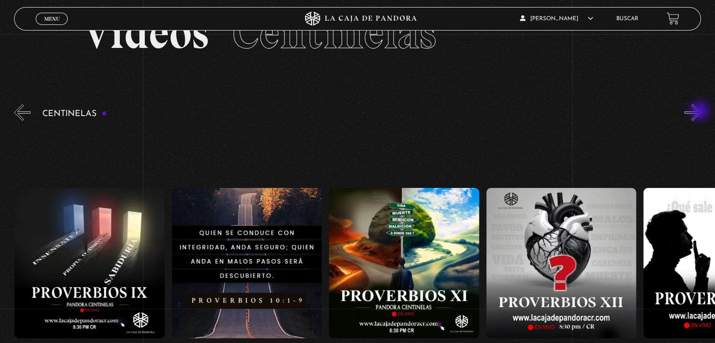
click at [701, 112] on button "»" at bounding box center [693, 112] width 16 height 16
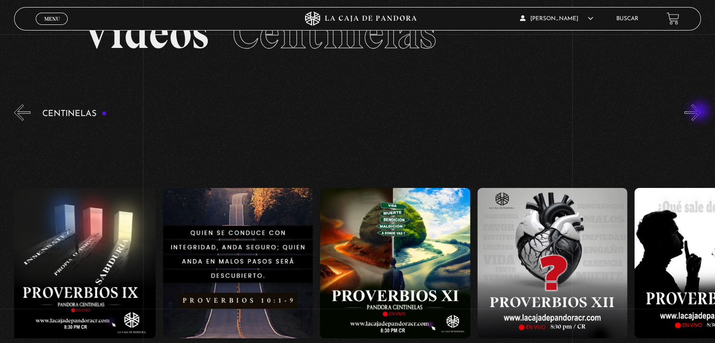
click at [701, 112] on button "»" at bounding box center [693, 112] width 16 height 16
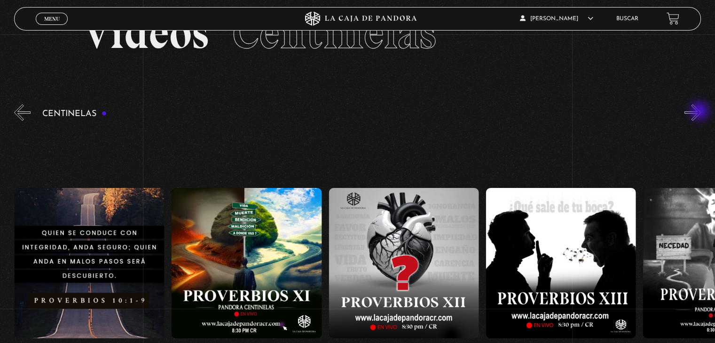
click at [701, 112] on button "»" at bounding box center [693, 112] width 16 height 16
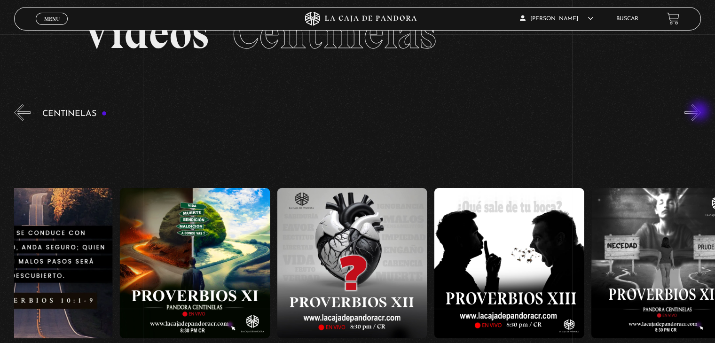
click at [701, 112] on button "»" at bounding box center [693, 112] width 16 height 16
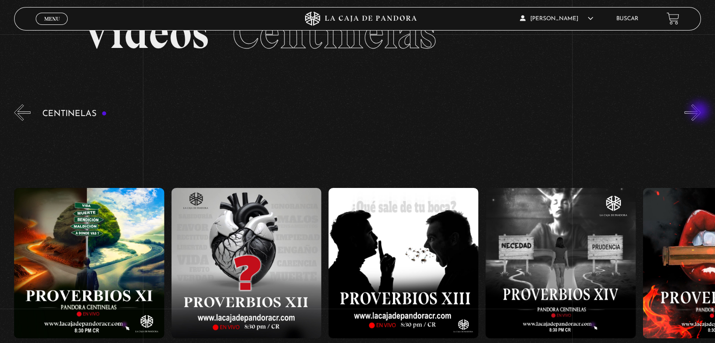
click at [701, 112] on button "»" at bounding box center [693, 112] width 16 height 16
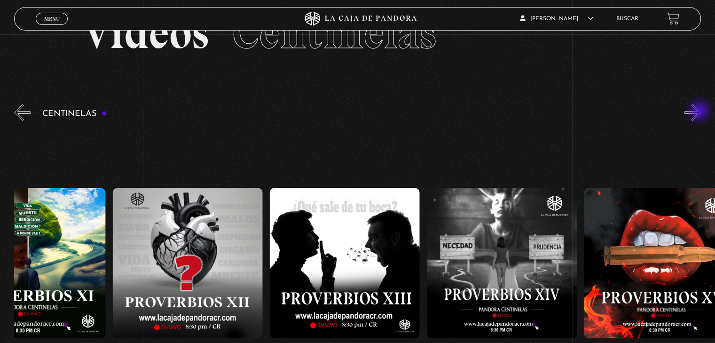
click at [701, 112] on button "»" at bounding box center [693, 112] width 16 height 16
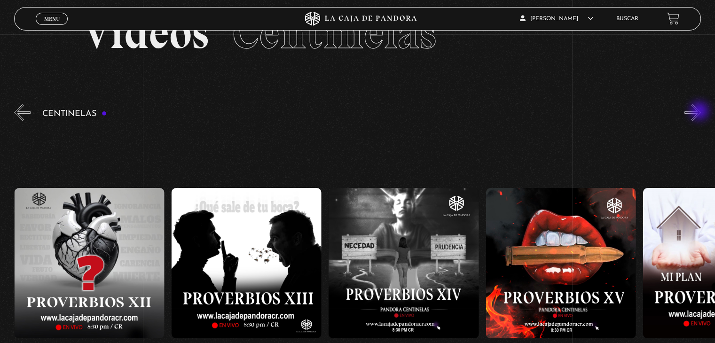
click at [701, 112] on button "»" at bounding box center [693, 112] width 16 height 16
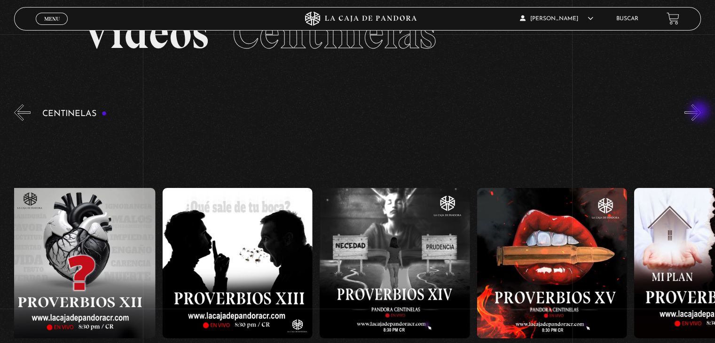
click at [701, 112] on button "»" at bounding box center [693, 112] width 16 height 16
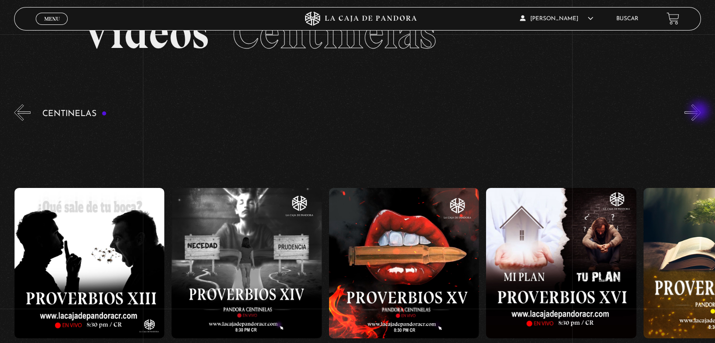
click at [701, 112] on button "»" at bounding box center [693, 112] width 16 height 16
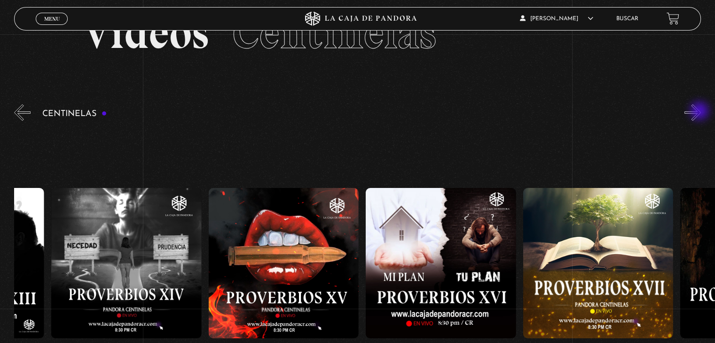
click at [701, 112] on button "»" at bounding box center [693, 112] width 16 height 16
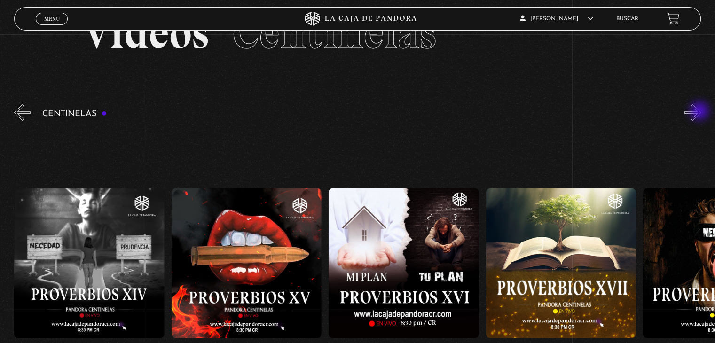
click at [701, 112] on button "»" at bounding box center [693, 112] width 16 height 16
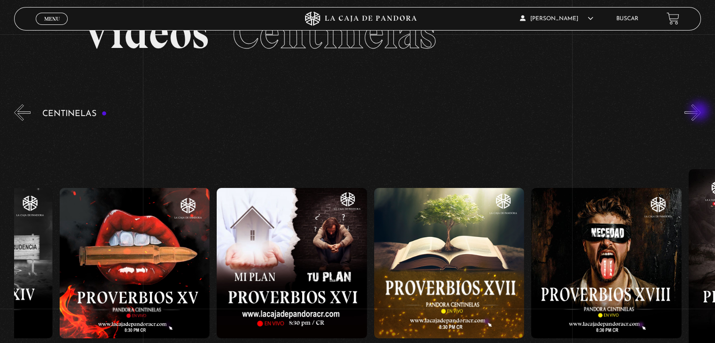
click at [701, 112] on button "»" at bounding box center [693, 112] width 16 height 16
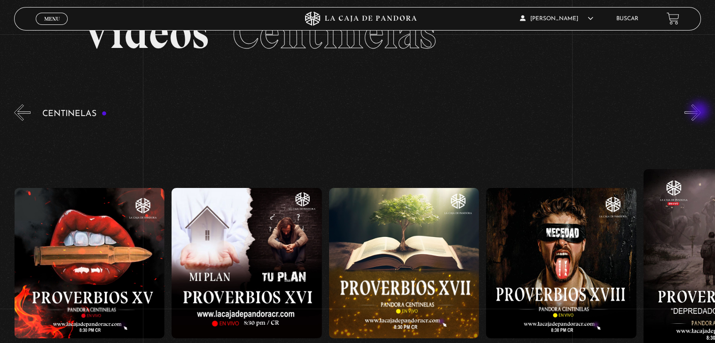
click at [701, 112] on button "»" at bounding box center [693, 112] width 16 height 16
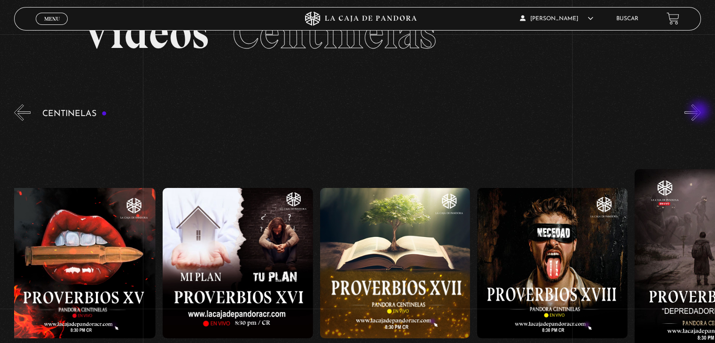
click at [701, 112] on button "»" at bounding box center [693, 112] width 16 height 16
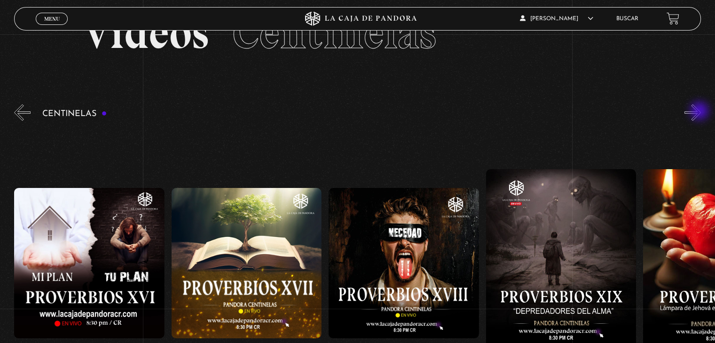
click at [701, 112] on button "»" at bounding box center [693, 112] width 16 height 16
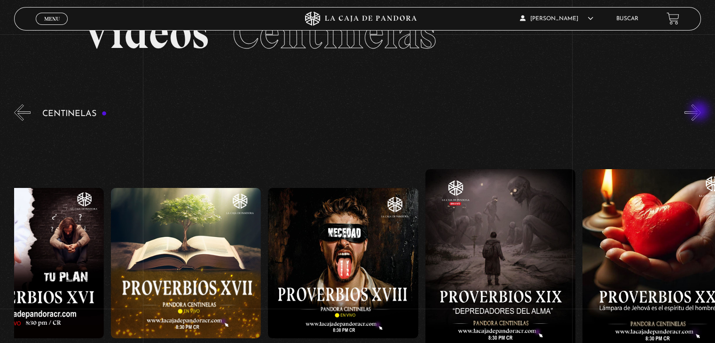
click at [701, 112] on button "»" at bounding box center [693, 112] width 16 height 16
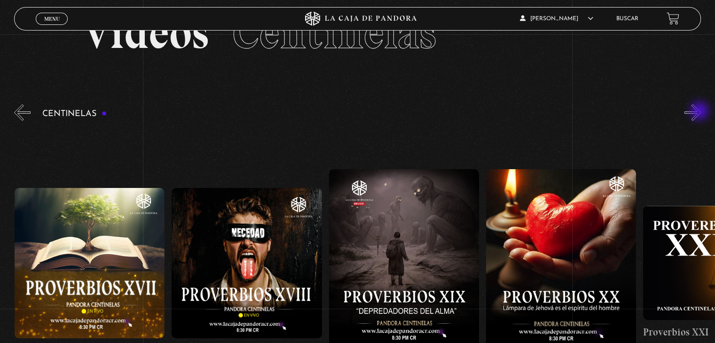
click at [701, 112] on button "»" at bounding box center [693, 112] width 16 height 16
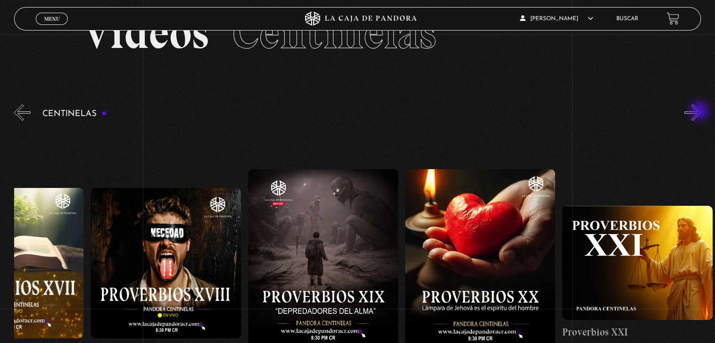
click at [701, 112] on button "»" at bounding box center [693, 112] width 16 height 16
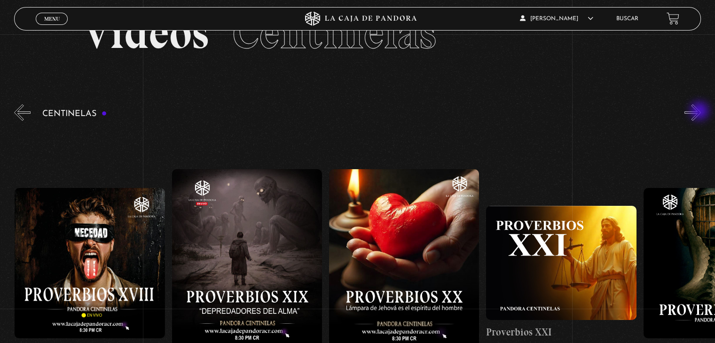
click at [701, 112] on button "»" at bounding box center [693, 112] width 16 height 16
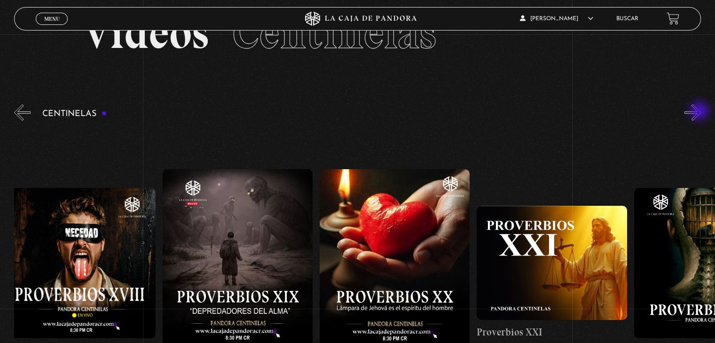
click at [701, 112] on button "»" at bounding box center [693, 112] width 16 height 16
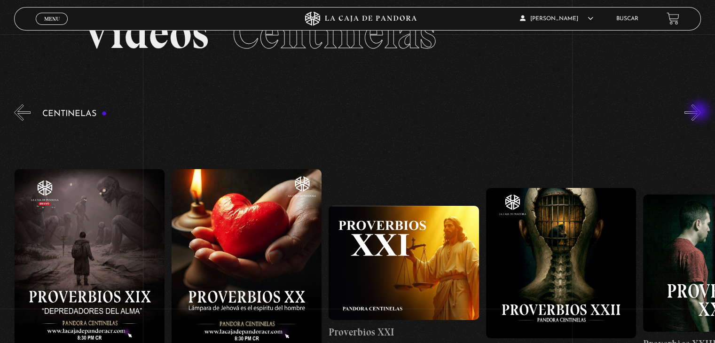
click at [701, 112] on button "»" at bounding box center [693, 112] width 16 height 16
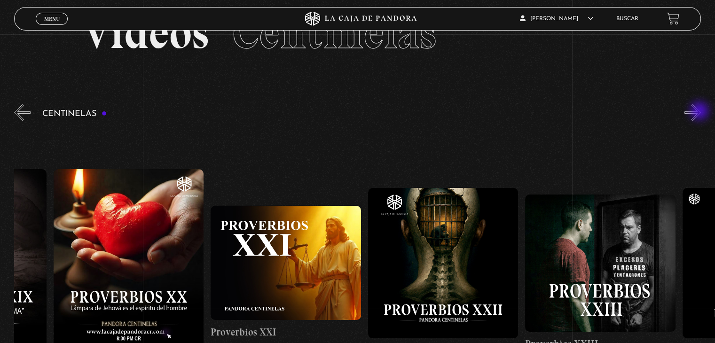
click at [701, 112] on button "»" at bounding box center [693, 112] width 16 height 16
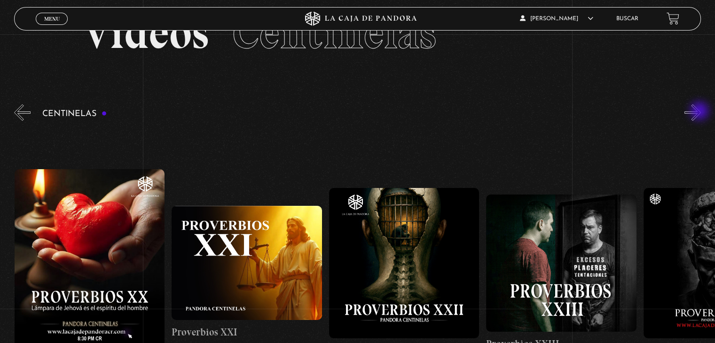
click at [701, 112] on button "»" at bounding box center [693, 112] width 16 height 16
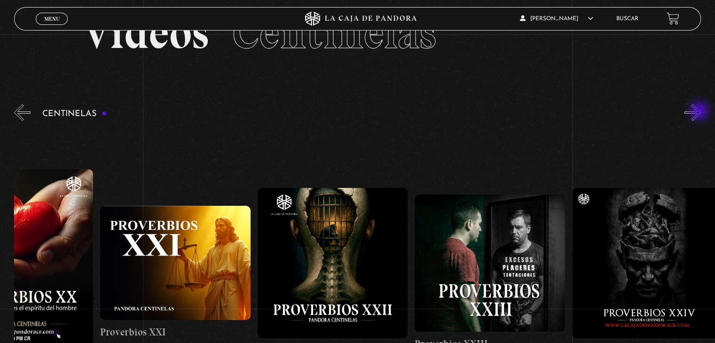
click at [701, 112] on button "»" at bounding box center [693, 112] width 16 height 16
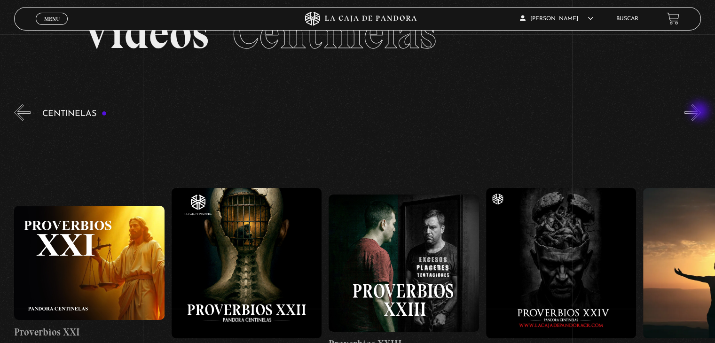
click at [701, 112] on button "»" at bounding box center [693, 112] width 16 height 16
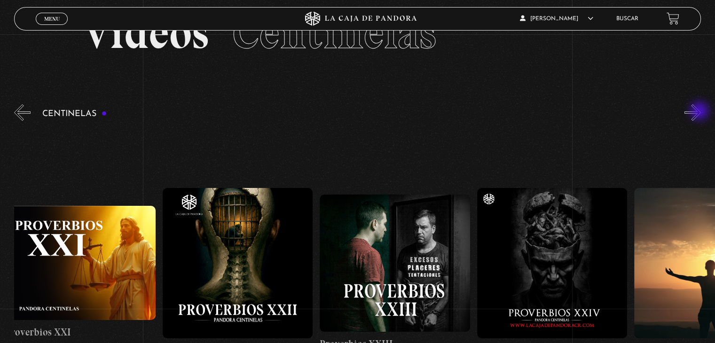
click at [701, 112] on button "»" at bounding box center [693, 112] width 16 height 16
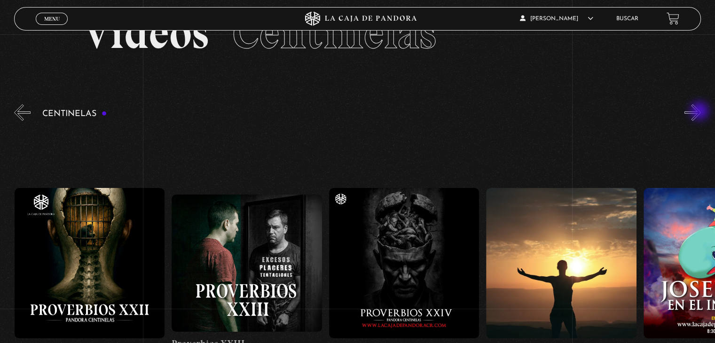
click at [701, 112] on button "»" at bounding box center [693, 112] width 16 height 16
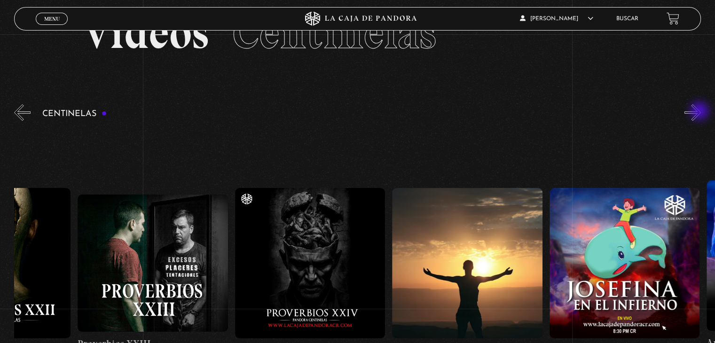
click at [701, 112] on button "»" at bounding box center [693, 112] width 16 height 16
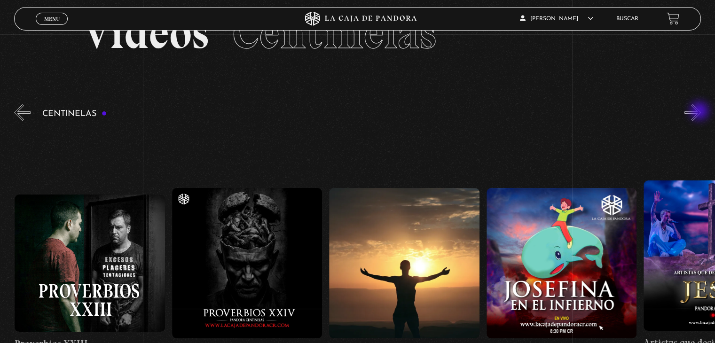
click at [701, 112] on button "»" at bounding box center [693, 112] width 16 height 16
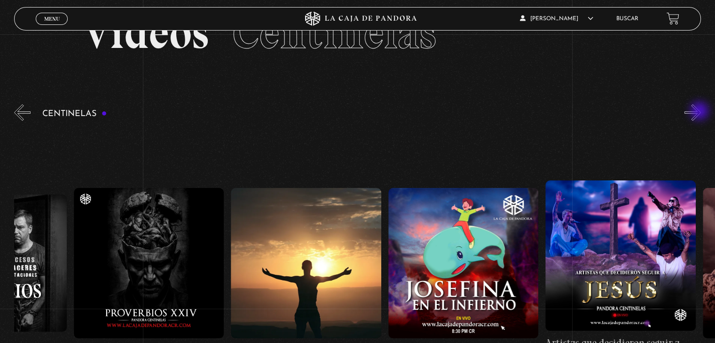
click at [701, 112] on button "»" at bounding box center [693, 112] width 16 height 16
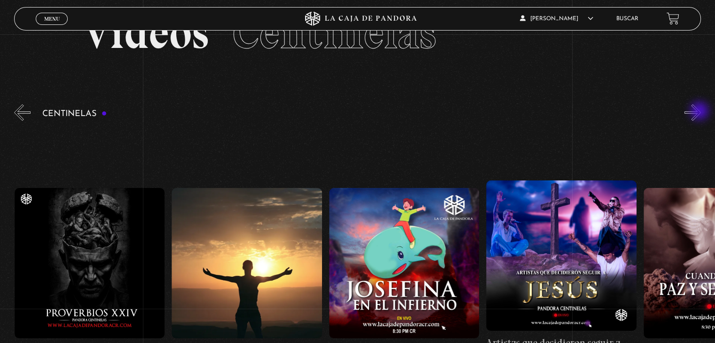
click at [701, 112] on button "»" at bounding box center [693, 112] width 16 height 16
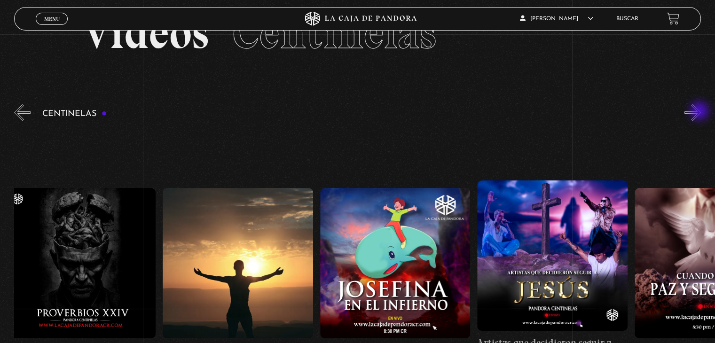
click at [701, 112] on button "»" at bounding box center [693, 112] width 16 height 16
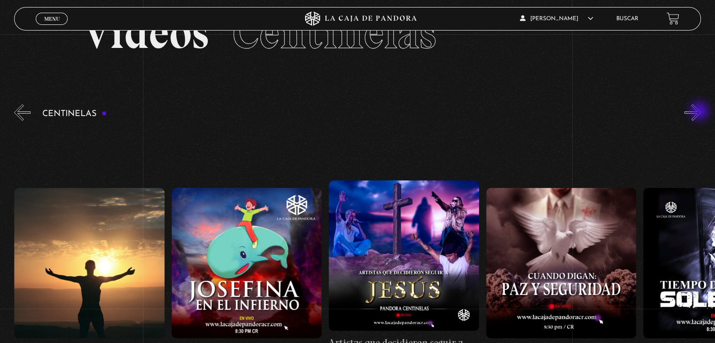
click at [701, 112] on button "»" at bounding box center [693, 112] width 16 height 16
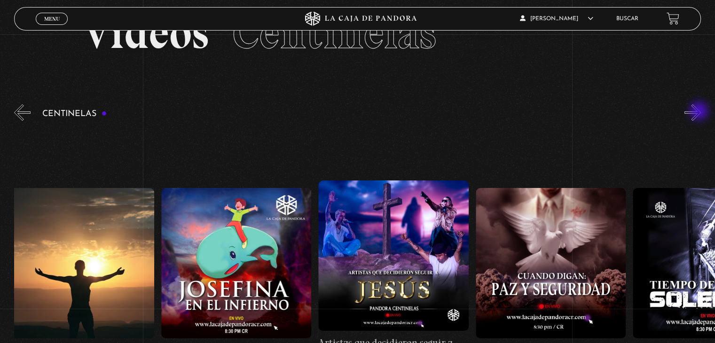
click at [700, 112] on button "»" at bounding box center [693, 112] width 16 height 16
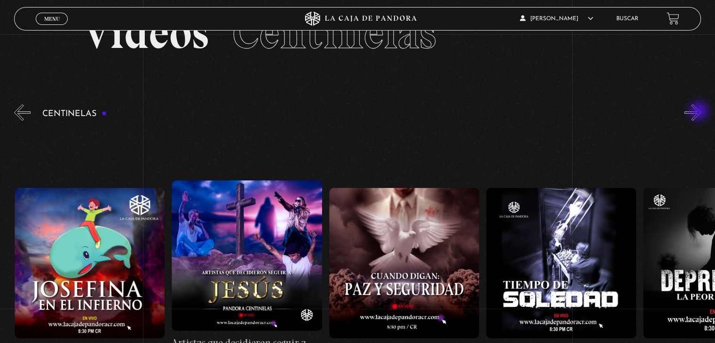
click at [700, 112] on button "»" at bounding box center [693, 112] width 16 height 16
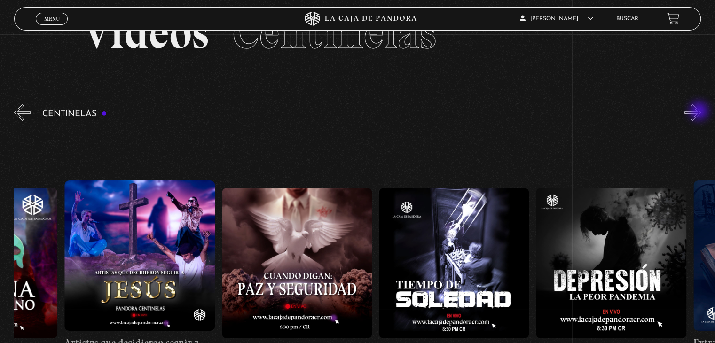
click at [700, 112] on button "»" at bounding box center [693, 112] width 16 height 16
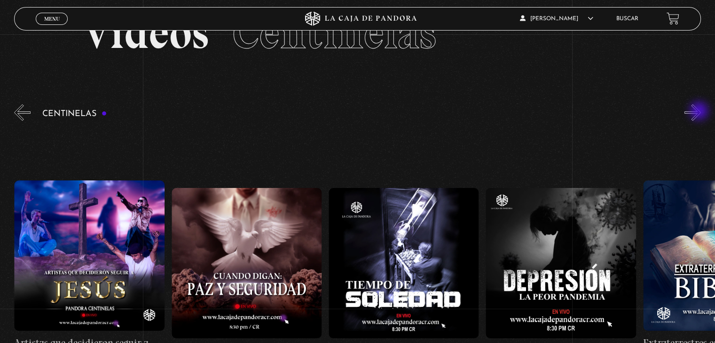
click at [700, 112] on button "»" at bounding box center [693, 112] width 16 height 16
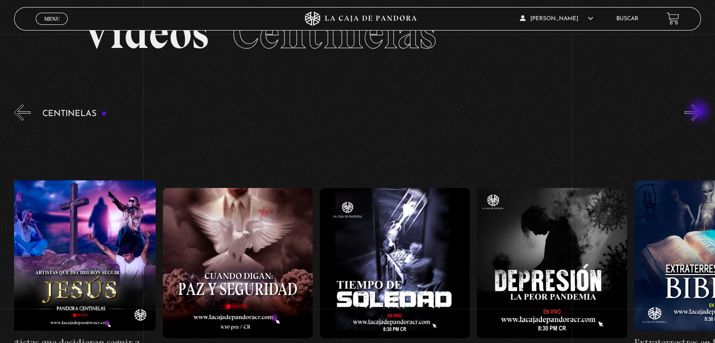
click at [700, 112] on button "»" at bounding box center [693, 112] width 16 height 16
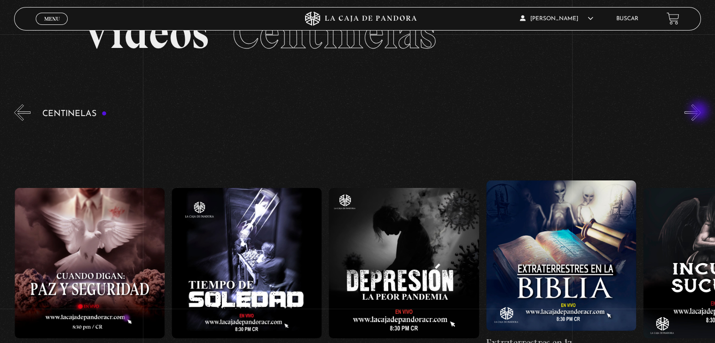
click at [700, 112] on button "»" at bounding box center [693, 112] width 16 height 16
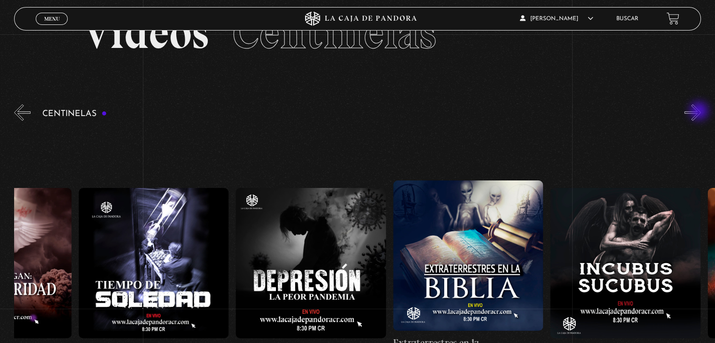
click at [700, 112] on button "»" at bounding box center [693, 112] width 16 height 16
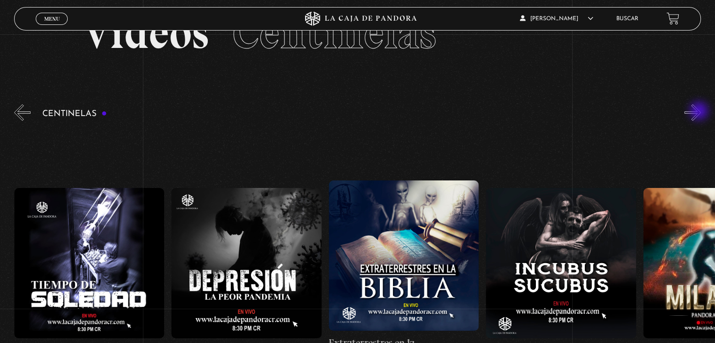
click at [700, 112] on button "»" at bounding box center [693, 112] width 16 height 16
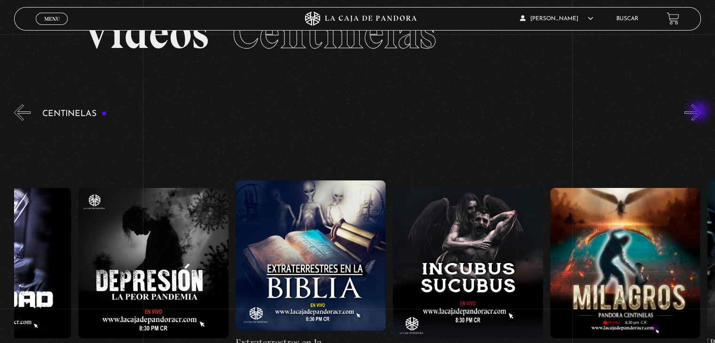
click at [700, 112] on button "»" at bounding box center [693, 112] width 16 height 16
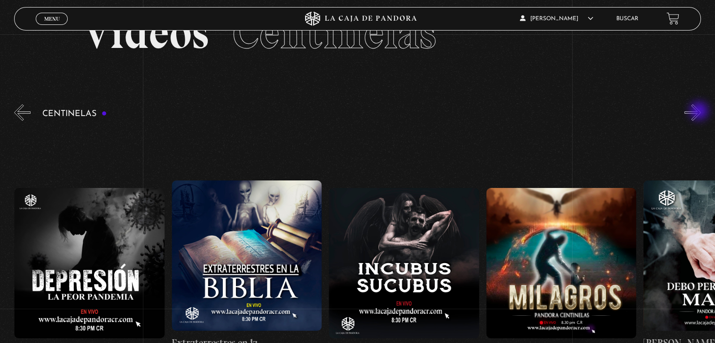
click at [700, 112] on button "»" at bounding box center [693, 112] width 16 height 16
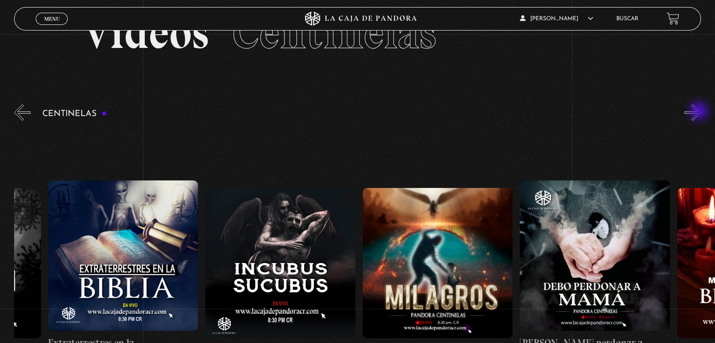
click at [700, 112] on button "»" at bounding box center [693, 112] width 16 height 16
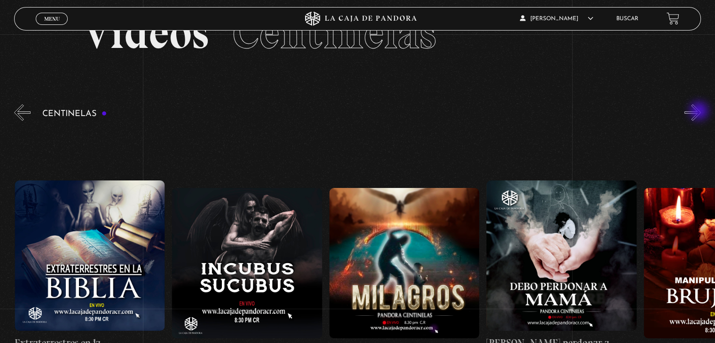
click at [700, 112] on button "»" at bounding box center [693, 112] width 16 height 16
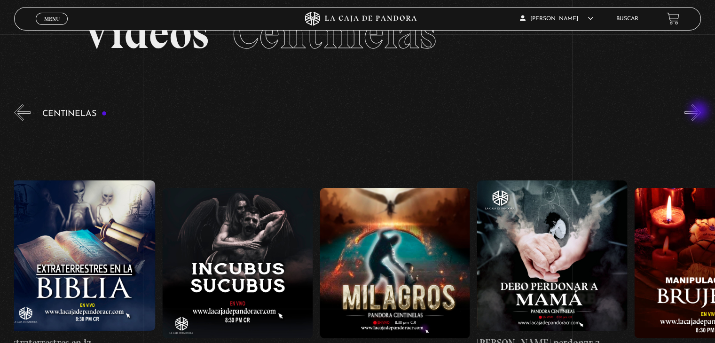
click at [700, 112] on button "»" at bounding box center [693, 112] width 16 height 16
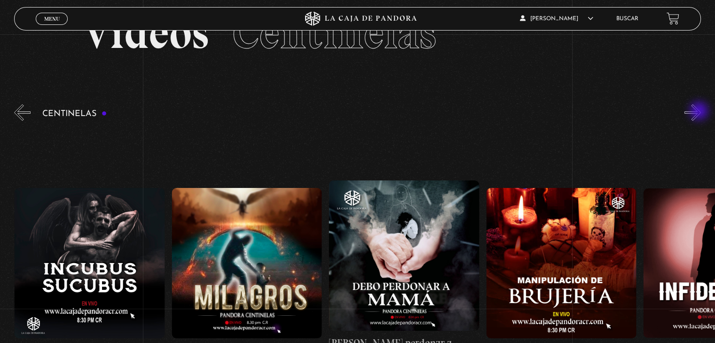
click at [700, 112] on button "»" at bounding box center [693, 112] width 16 height 16
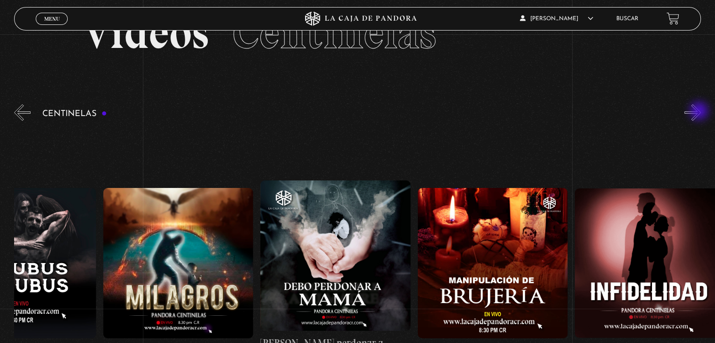
click at [700, 112] on button "»" at bounding box center [693, 112] width 16 height 16
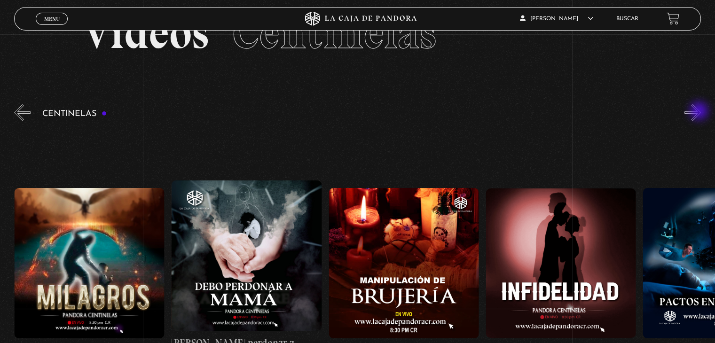
click at [700, 112] on button "»" at bounding box center [693, 112] width 16 height 16
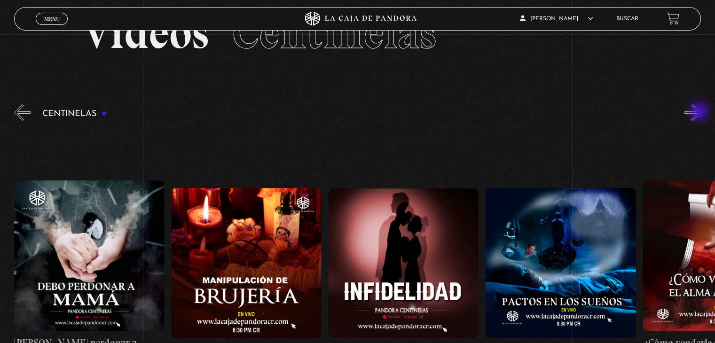
click at [700, 112] on button "»" at bounding box center [693, 112] width 16 height 16
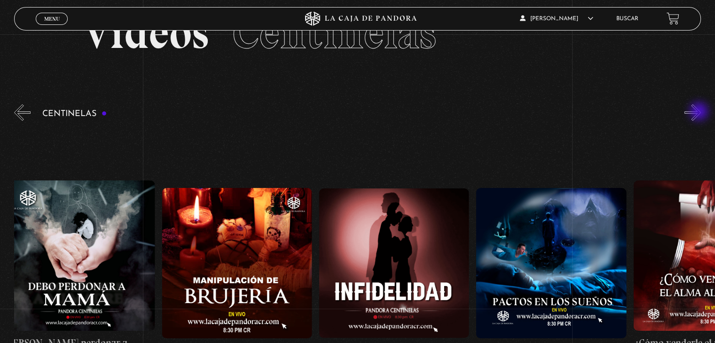
click at [696, 113] on button "»" at bounding box center [693, 112] width 16 height 16
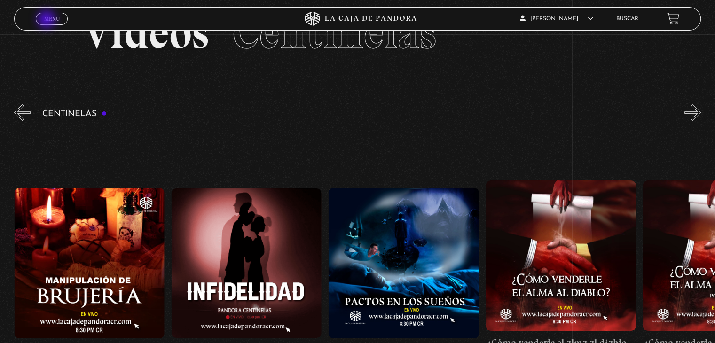
click at [47, 20] on span "Menu" at bounding box center [52, 19] width 16 height 6
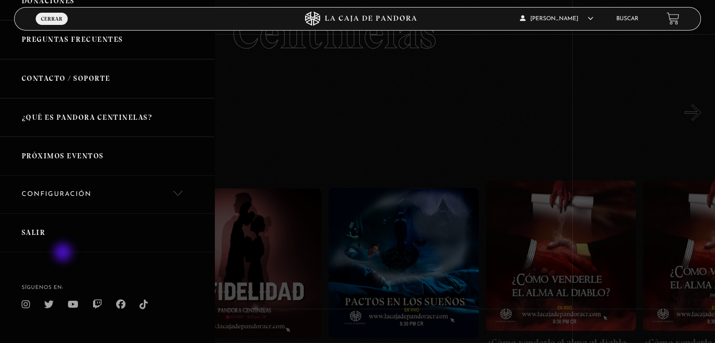
scroll to position [181, 0]
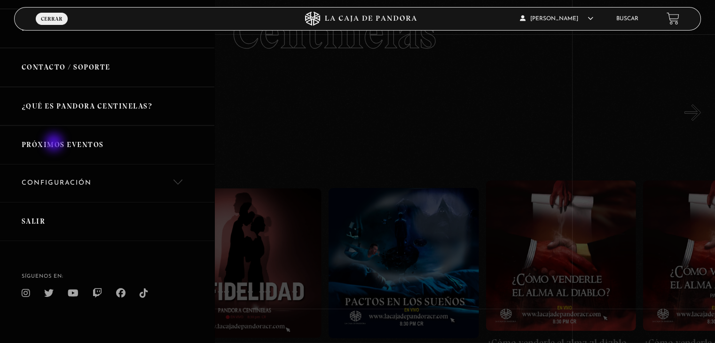
click at [55, 143] on link "Próximos Eventos" at bounding box center [107, 145] width 214 height 39
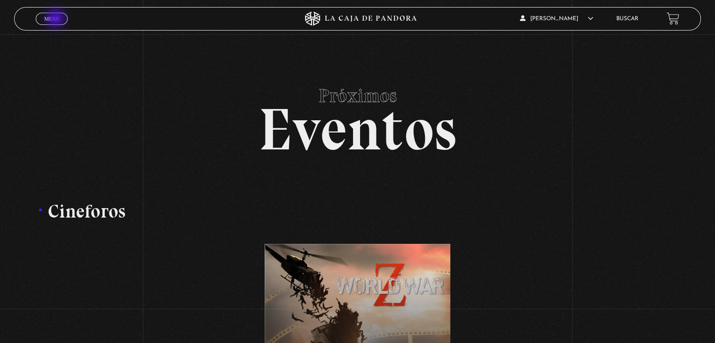
click at [55, 19] on span "Menu" at bounding box center [52, 19] width 16 height 6
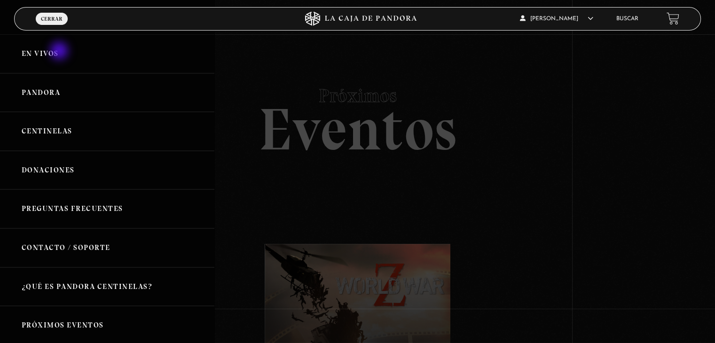
click at [60, 52] on link "En vivos" at bounding box center [107, 53] width 214 height 39
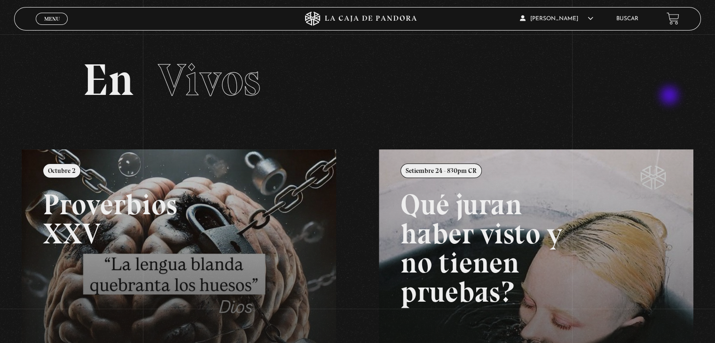
drag, startPoint x: 671, startPoint y: 96, endPoint x: 641, endPoint y: 104, distance: 30.7
click at [668, 96] on section "En Vivos" at bounding box center [357, 91] width 715 height 115
drag, startPoint x: 234, startPoint y: 86, endPoint x: 160, endPoint y: 93, distance: 74.7
click at [234, 86] on span "Vivos" at bounding box center [209, 80] width 103 height 54
click at [76, 100] on div "En Vivos" at bounding box center [357, 80] width 572 height 45
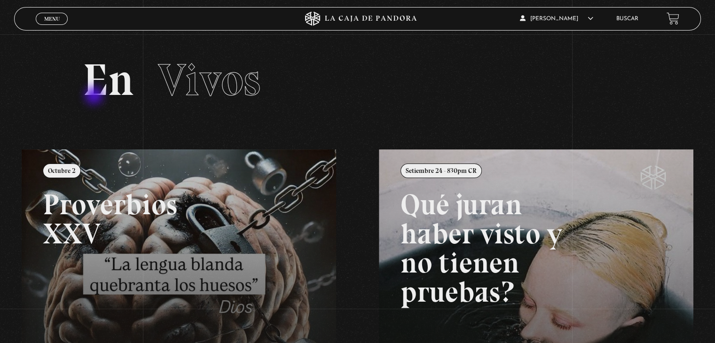
click at [95, 96] on h2 "En Vivos" at bounding box center [357, 80] width 549 height 45
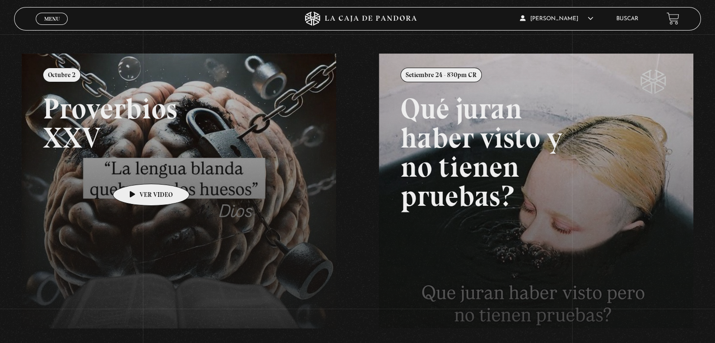
scroll to position [225, 0]
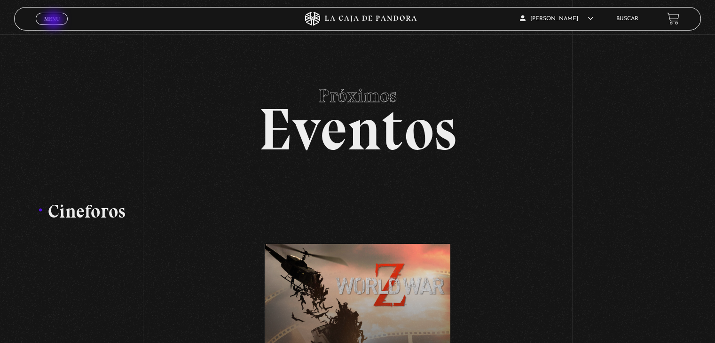
click at [55, 21] on span "Menu" at bounding box center [52, 19] width 16 height 6
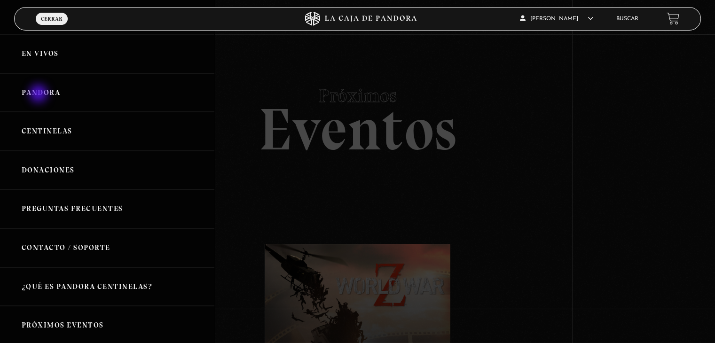
click at [40, 95] on link "Pandora" at bounding box center [107, 92] width 214 height 39
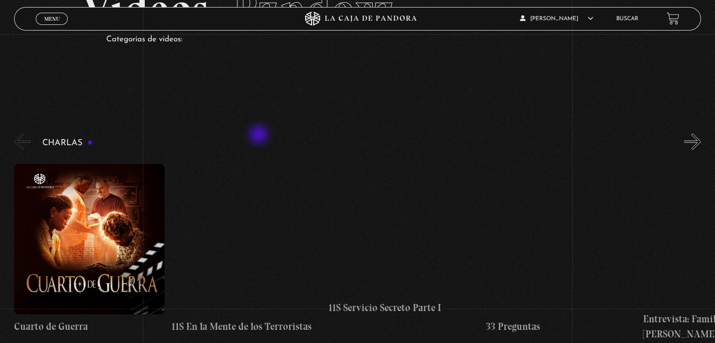
scroll to position [94, 0]
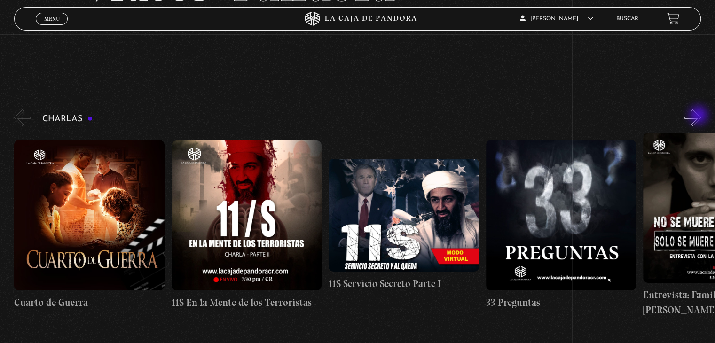
click at [700, 116] on button "»" at bounding box center [693, 118] width 16 height 16
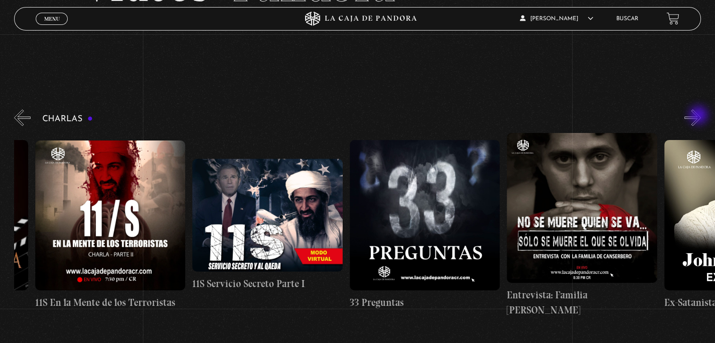
click at [700, 116] on button "»" at bounding box center [693, 118] width 16 height 16
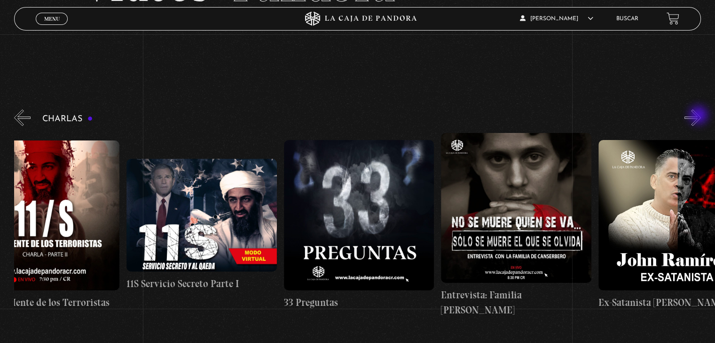
click at [700, 116] on button "»" at bounding box center [693, 118] width 16 height 16
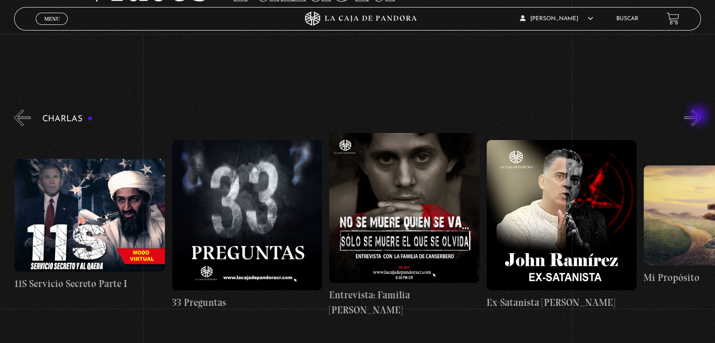
click at [700, 116] on button "»" at bounding box center [693, 118] width 16 height 16
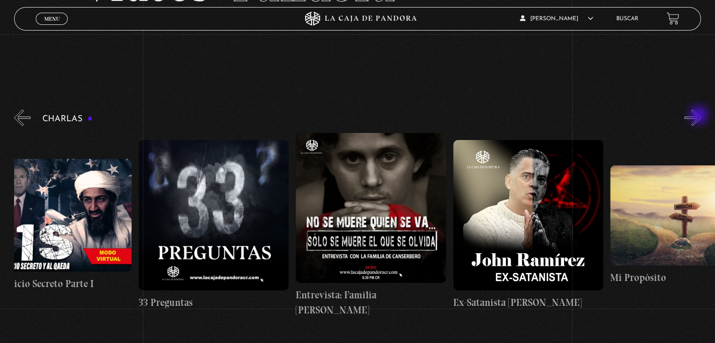
click at [700, 116] on button "»" at bounding box center [693, 118] width 16 height 16
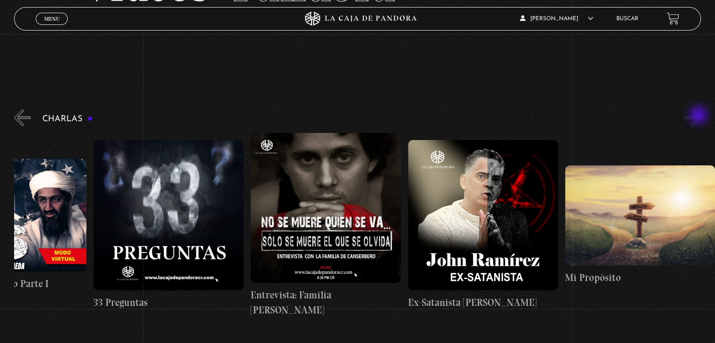
click at [700, 116] on button "»" at bounding box center [693, 118] width 16 height 16
click at [54, 247] on figure at bounding box center [11, 215] width 150 height 113
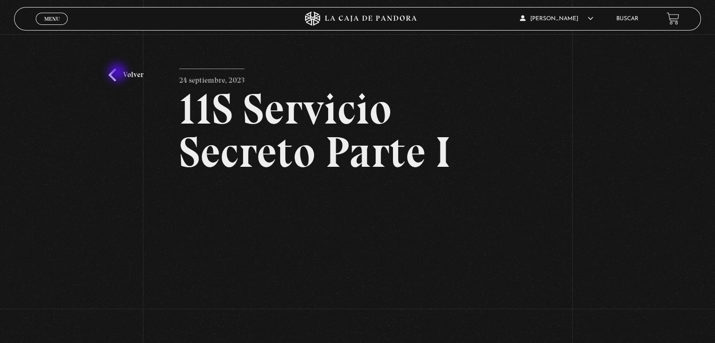
click at [119, 73] on link "Volver" at bounding box center [126, 75] width 35 height 13
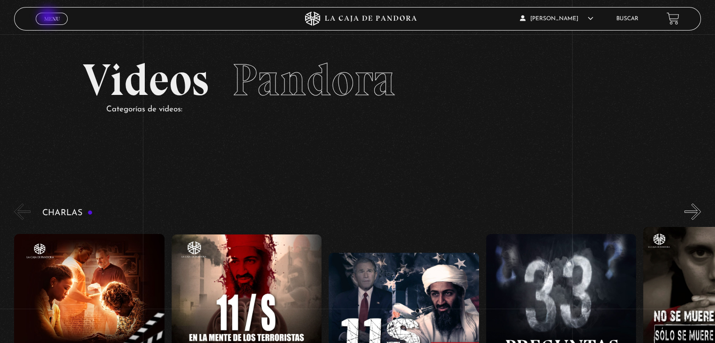
click at [49, 17] on span "Menu" at bounding box center [52, 19] width 16 height 6
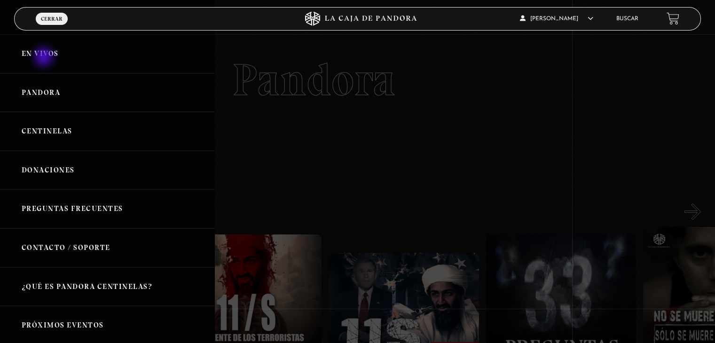
click at [45, 58] on link "En vivos" at bounding box center [107, 53] width 214 height 39
